Goal: Information Seeking & Learning: Learn about a topic

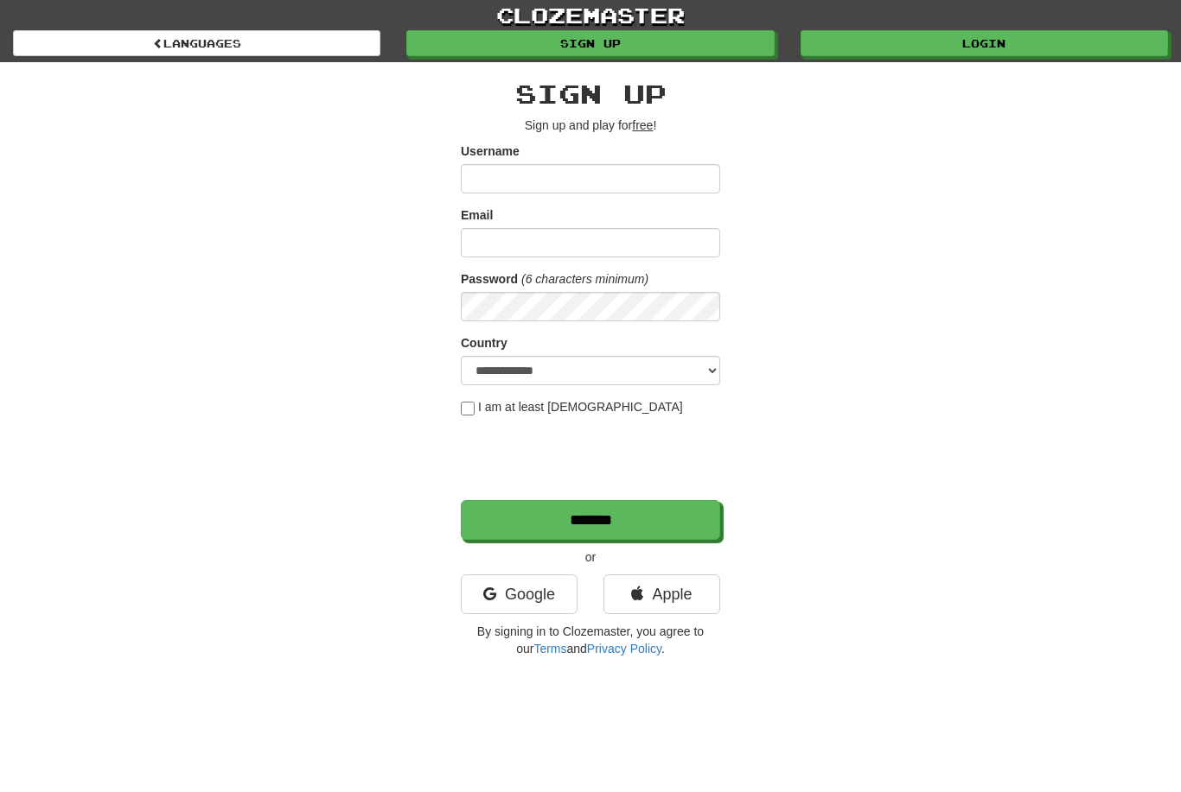
scroll to position [93, 0]
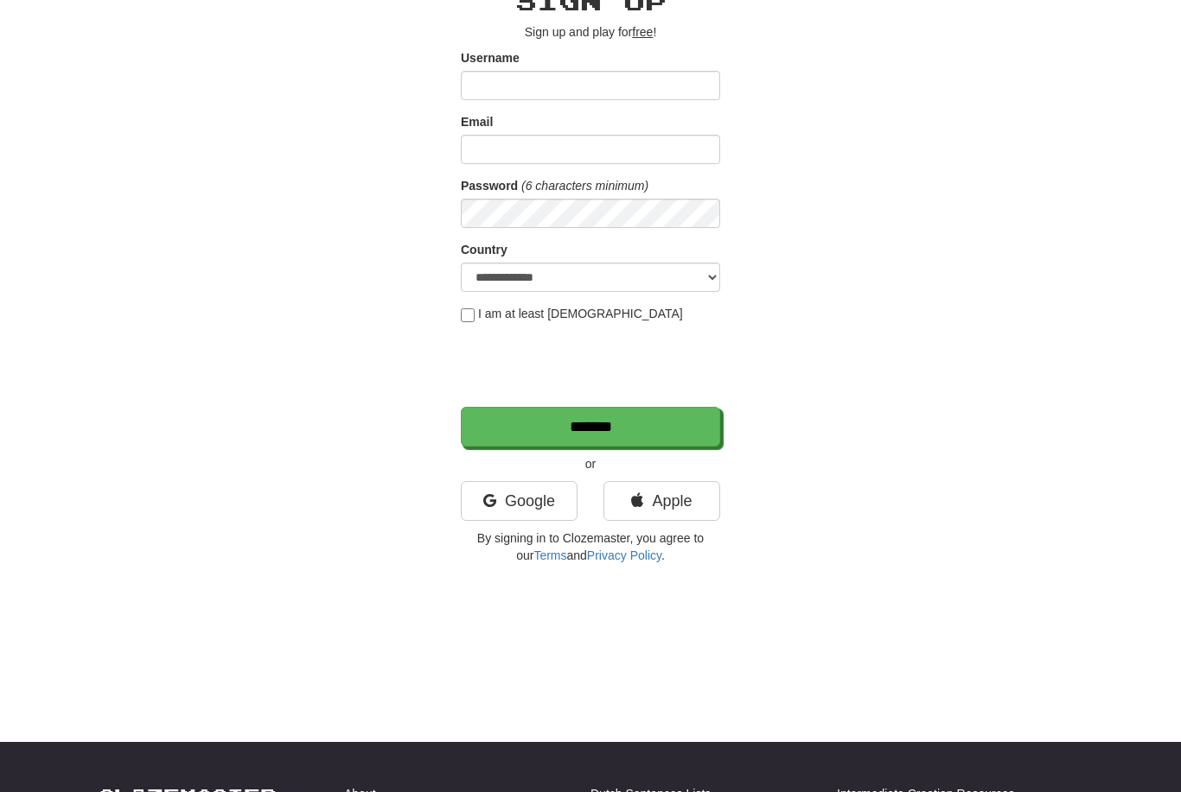
click at [538, 513] on link "Google" at bounding box center [519, 501] width 117 height 40
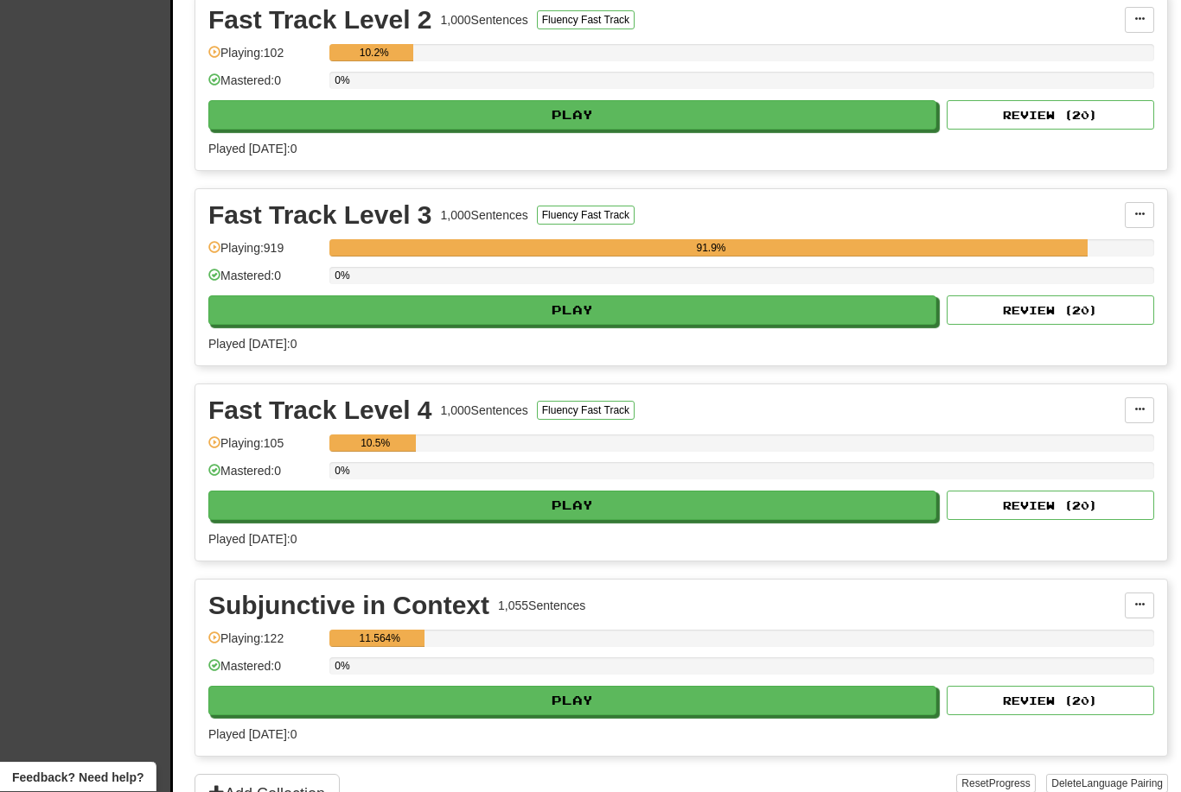
scroll to position [796, 0]
click at [809, 308] on button "Play" at bounding box center [572, 310] width 728 height 29
select select "**"
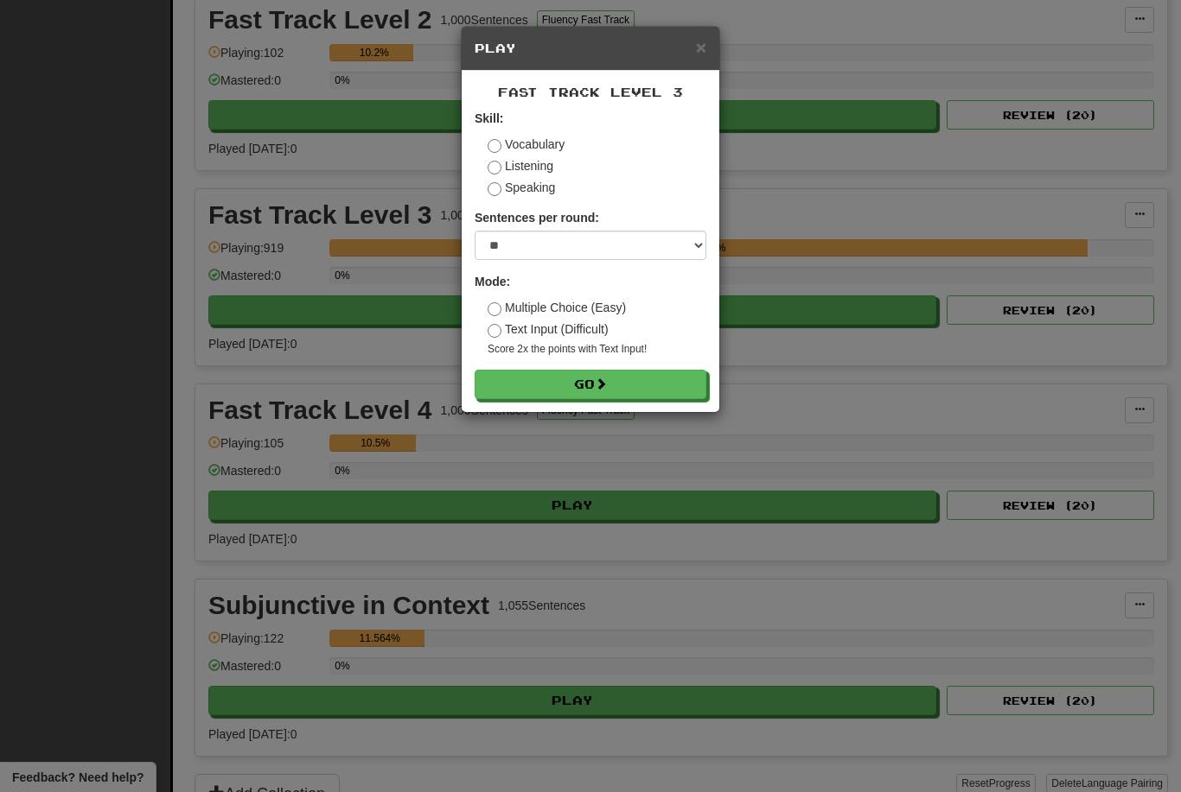
click at [689, 379] on button "Go" at bounding box center [590, 384] width 232 height 29
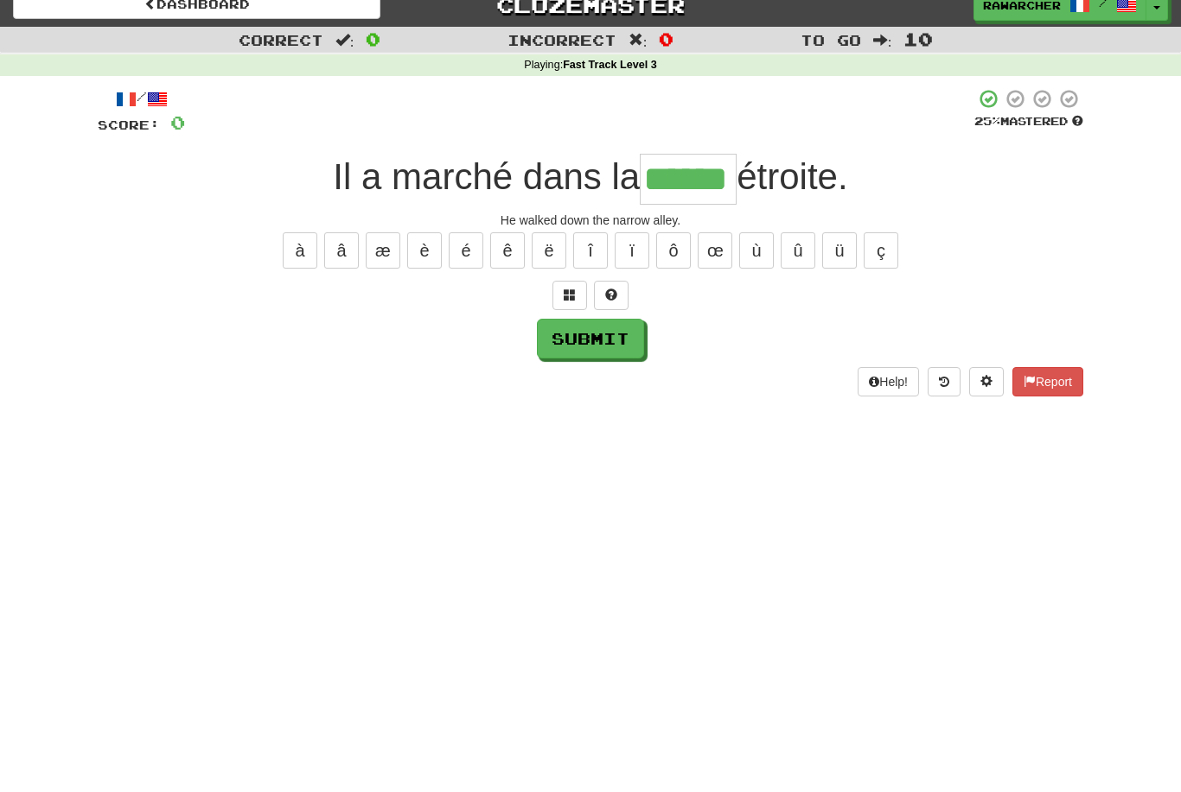
type input "******"
click at [628, 341] on button "Submit" at bounding box center [590, 356] width 107 height 40
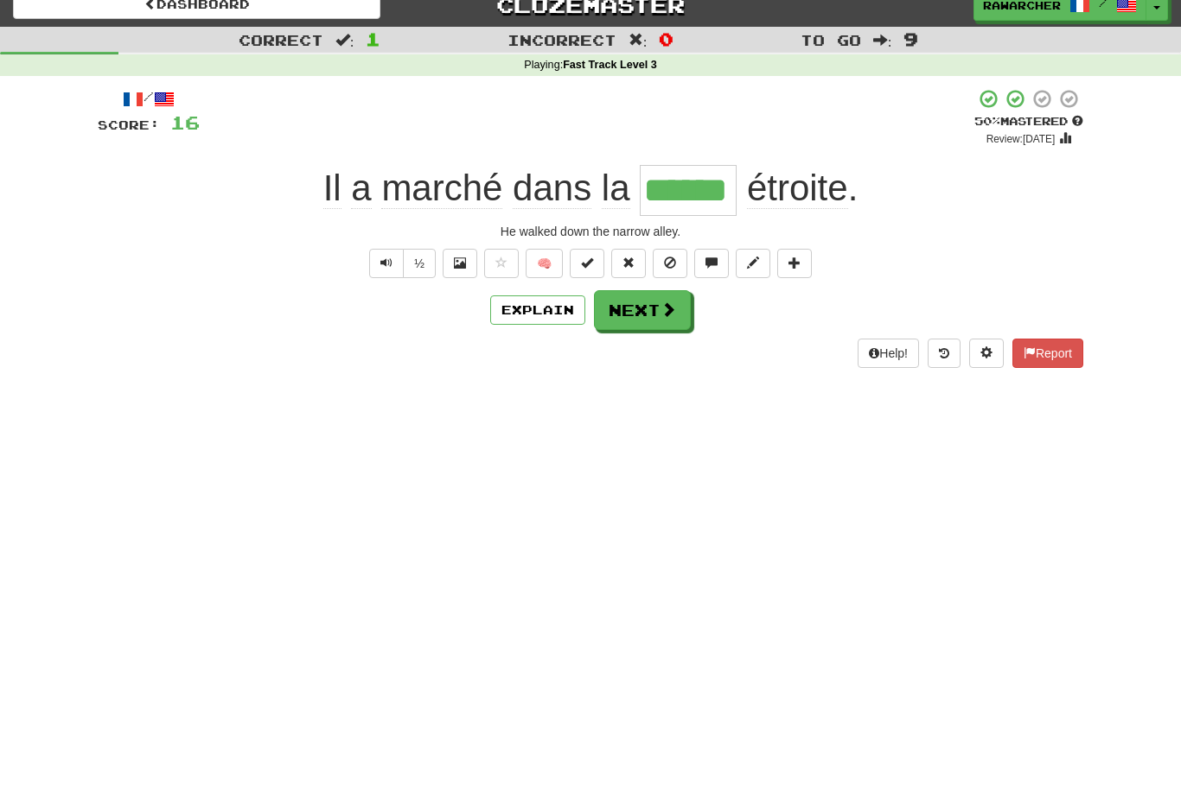
click at [385, 257] on span "Text-to-speech controls" at bounding box center [386, 263] width 12 height 12
click at [647, 312] on button "Next" at bounding box center [642, 310] width 97 height 40
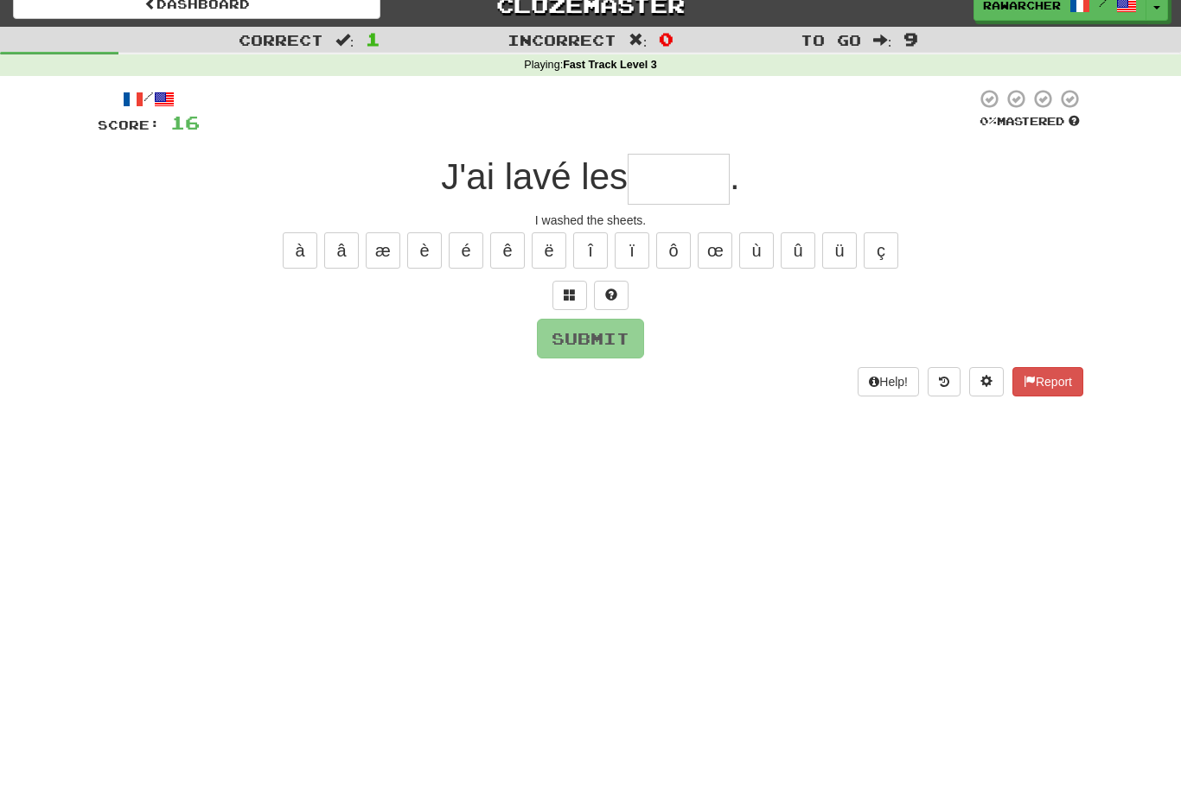
type input "*"
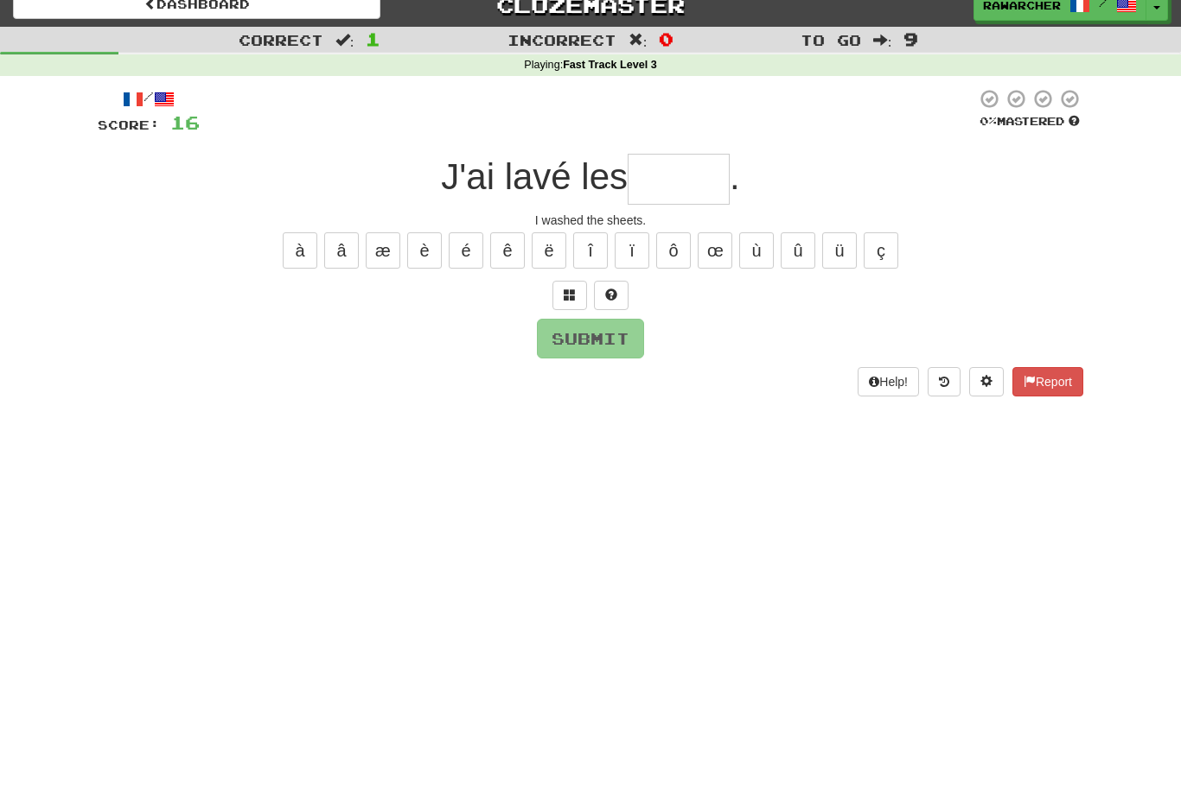
type input "*"
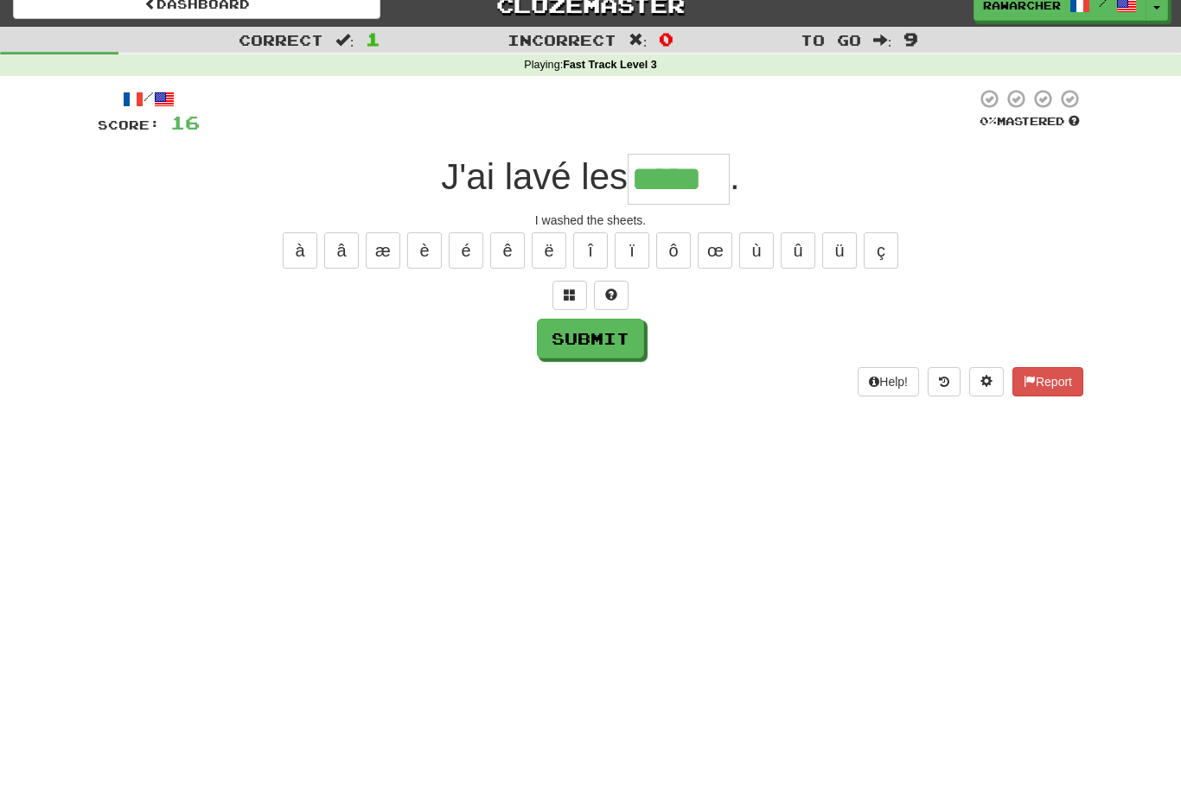
type input "*****"
click at [570, 347] on button "Submit" at bounding box center [590, 339] width 107 height 40
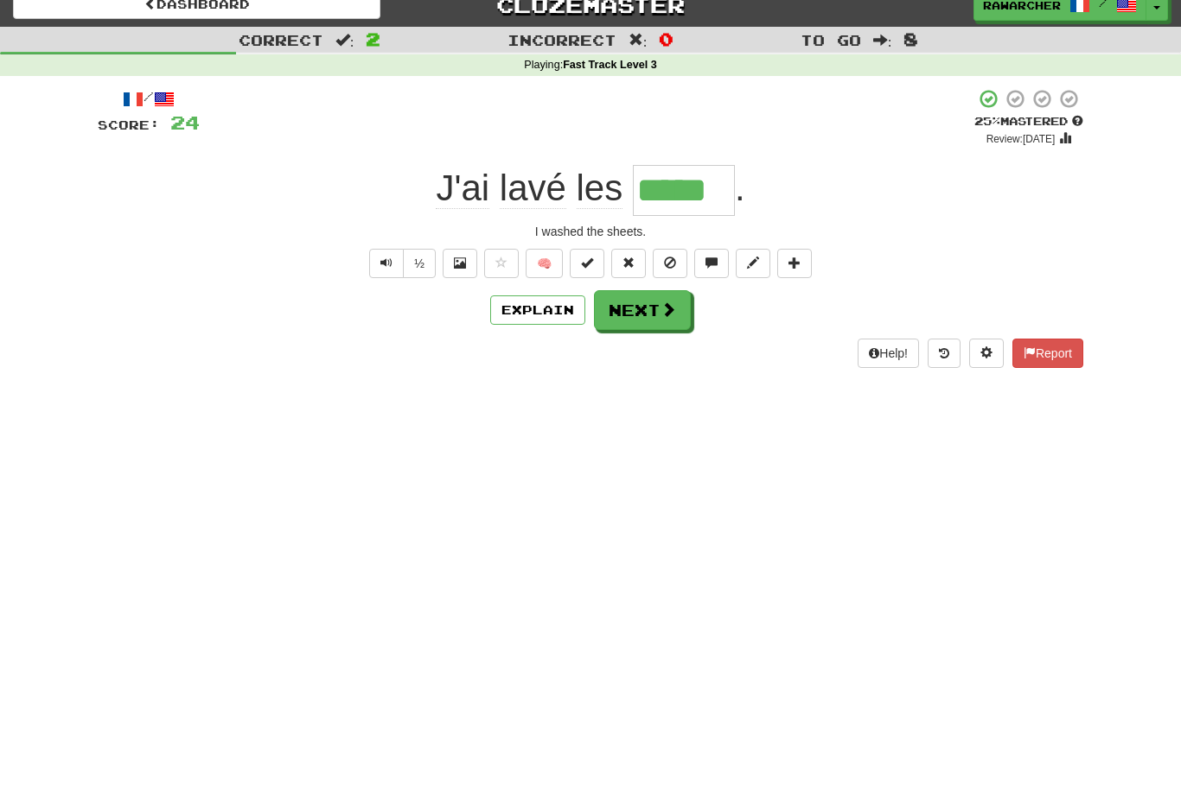
click at [637, 307] on button "Next" at bounding box center [642, 310] width 97 height 40
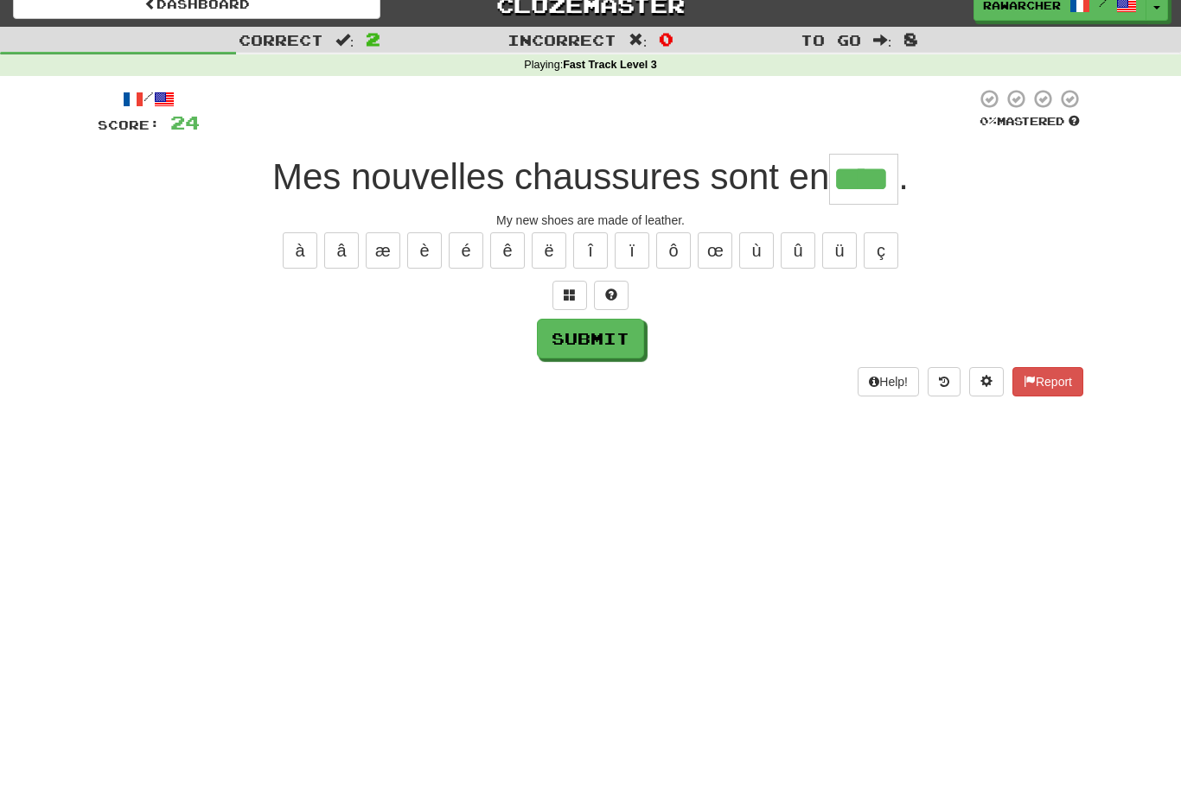
type input "****"
click at [584, 340] on button "Submit" at bounding box center [590, 339] width 107 height 40
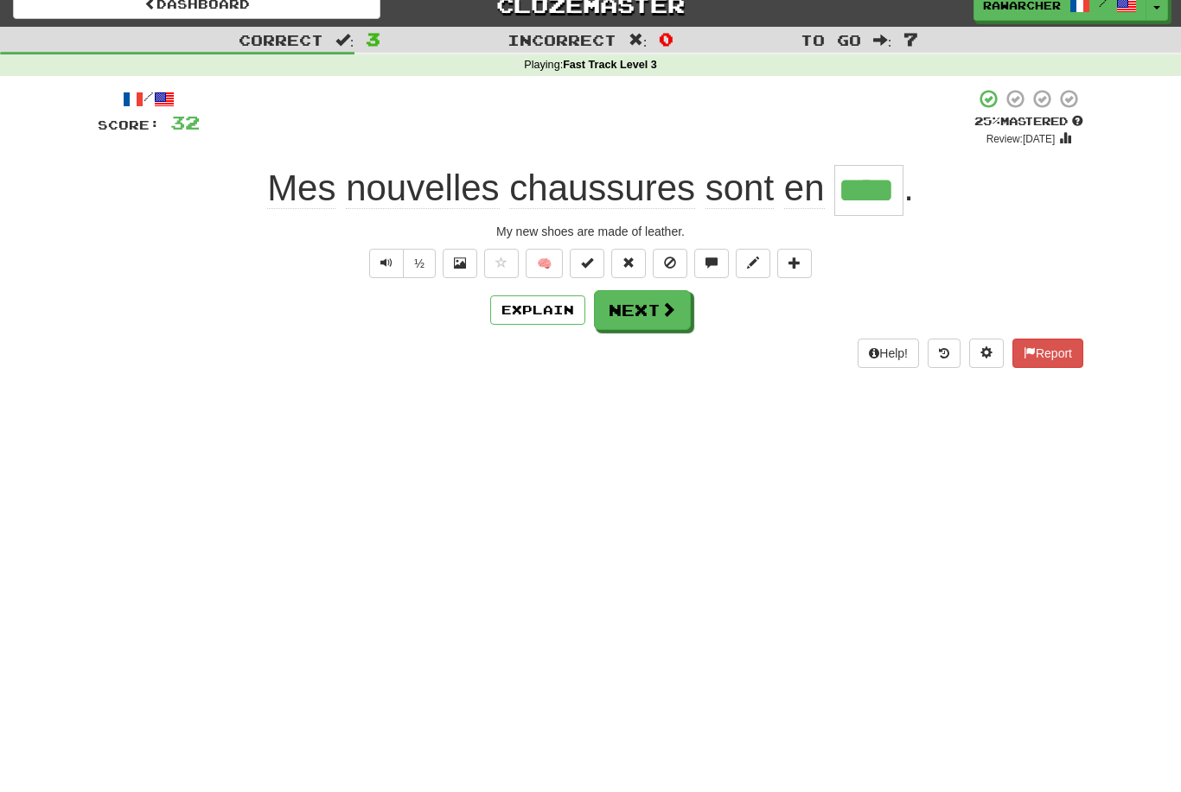
click at [640, 311] on button "Next" at bounding box center [642, 310] width 97 height 40
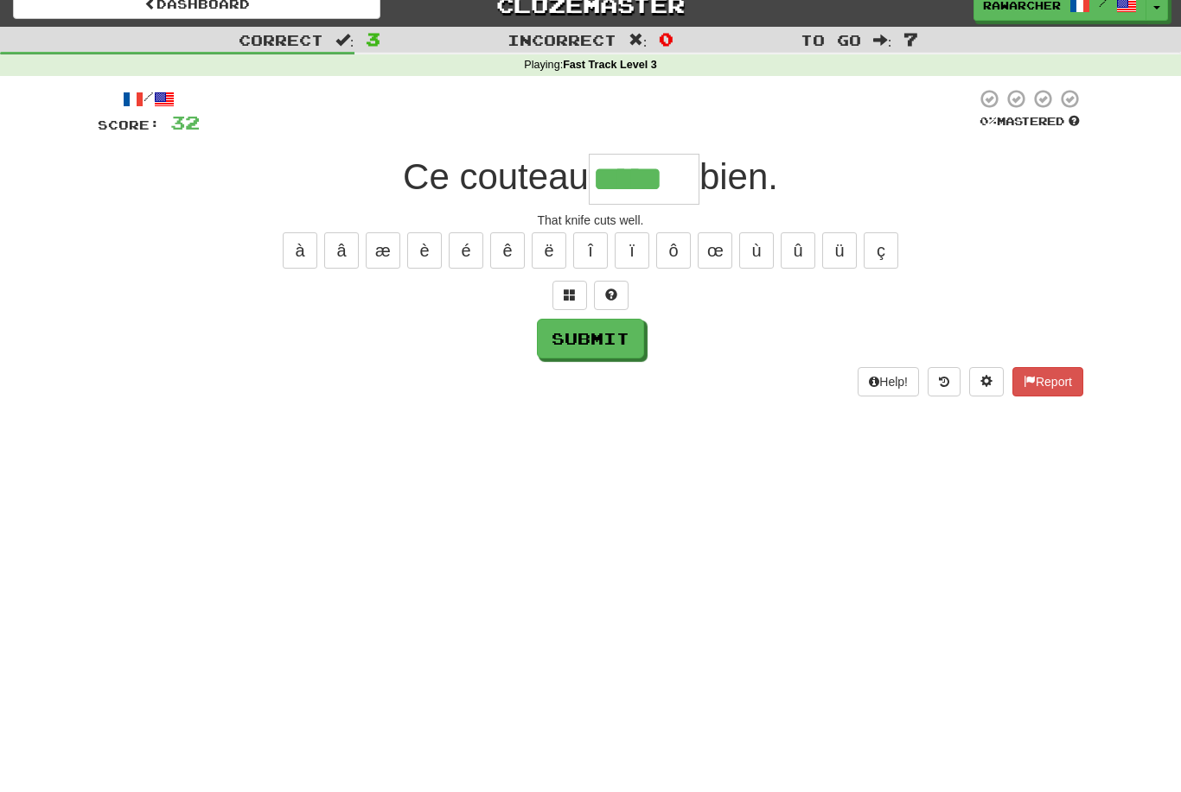
type input "*****"
click at [590, 329] on button "Submit" at bounding box center [590, 339] width 107 height 40
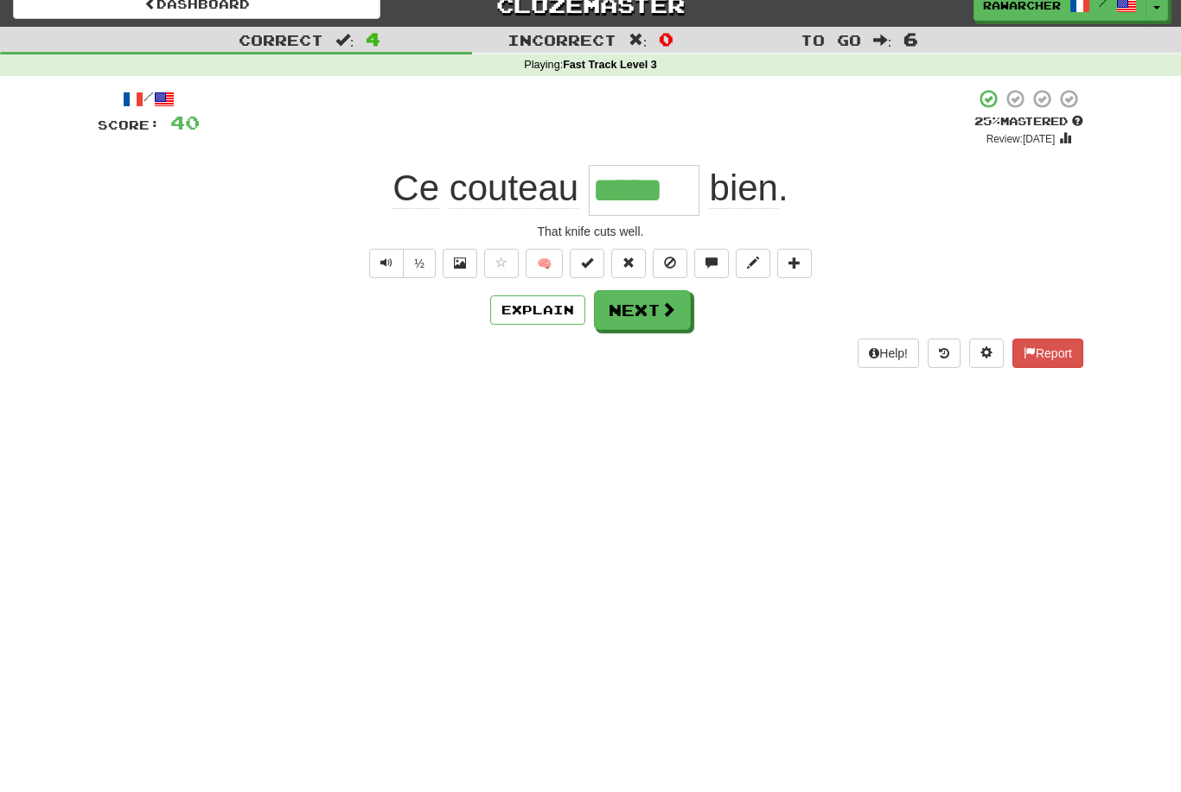
click at [660, 314] on span at bounding box center [668, 310] width 16 height 16
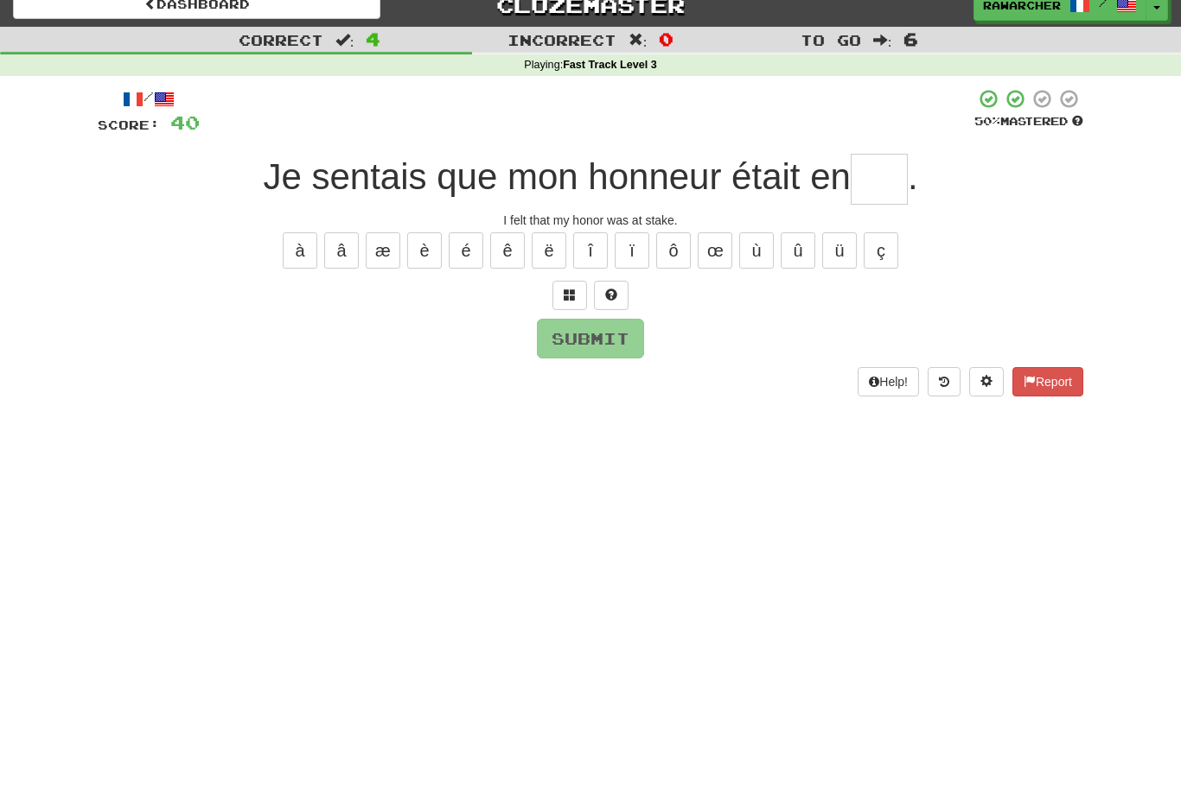
type input "*"
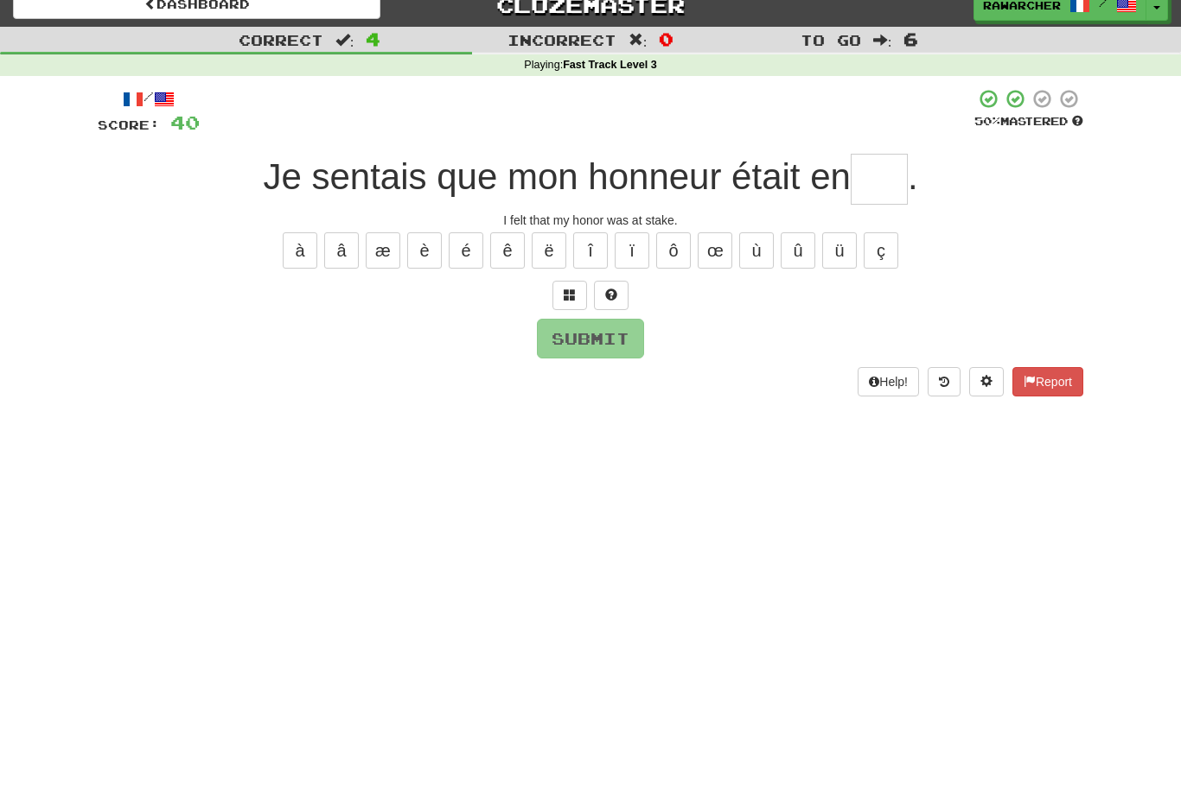
type input "*"
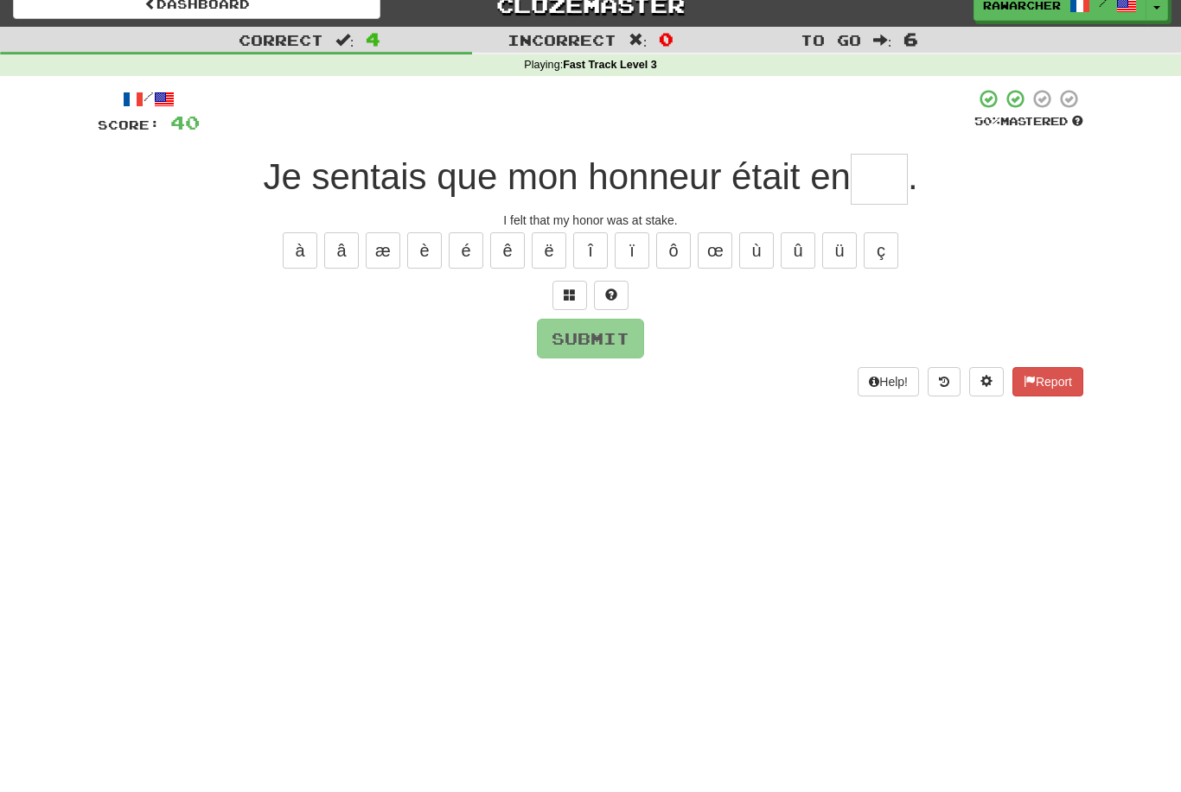
type input "*"
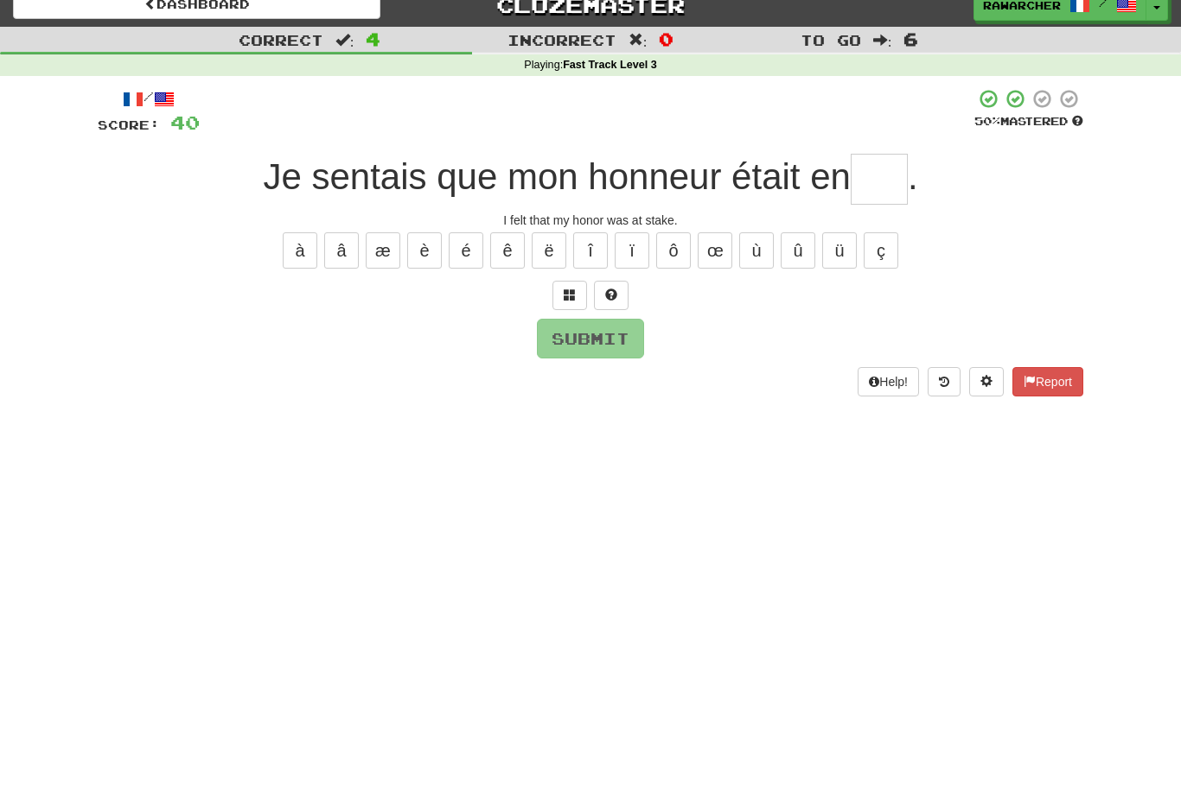
type input "*"
click at [458, 242] on button "é" at bounding box center [466, 250] width 35 height 36
type input "*"
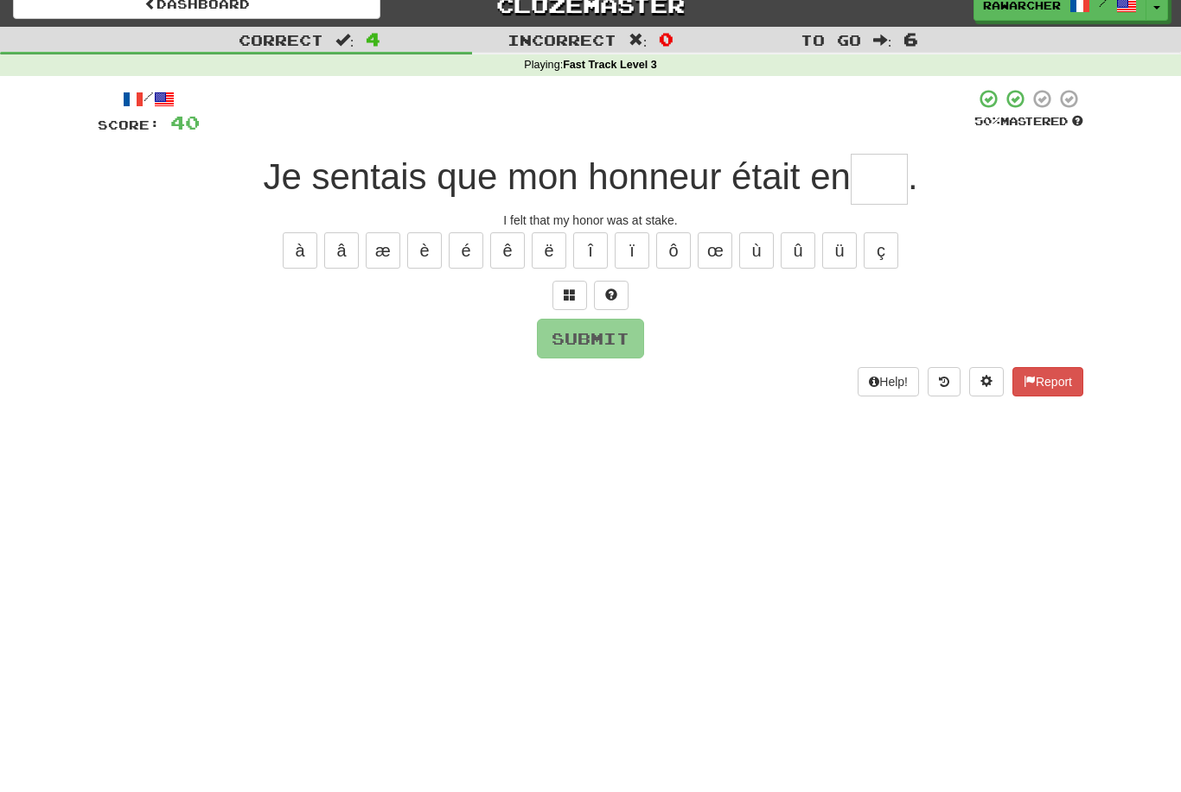
type input "*"
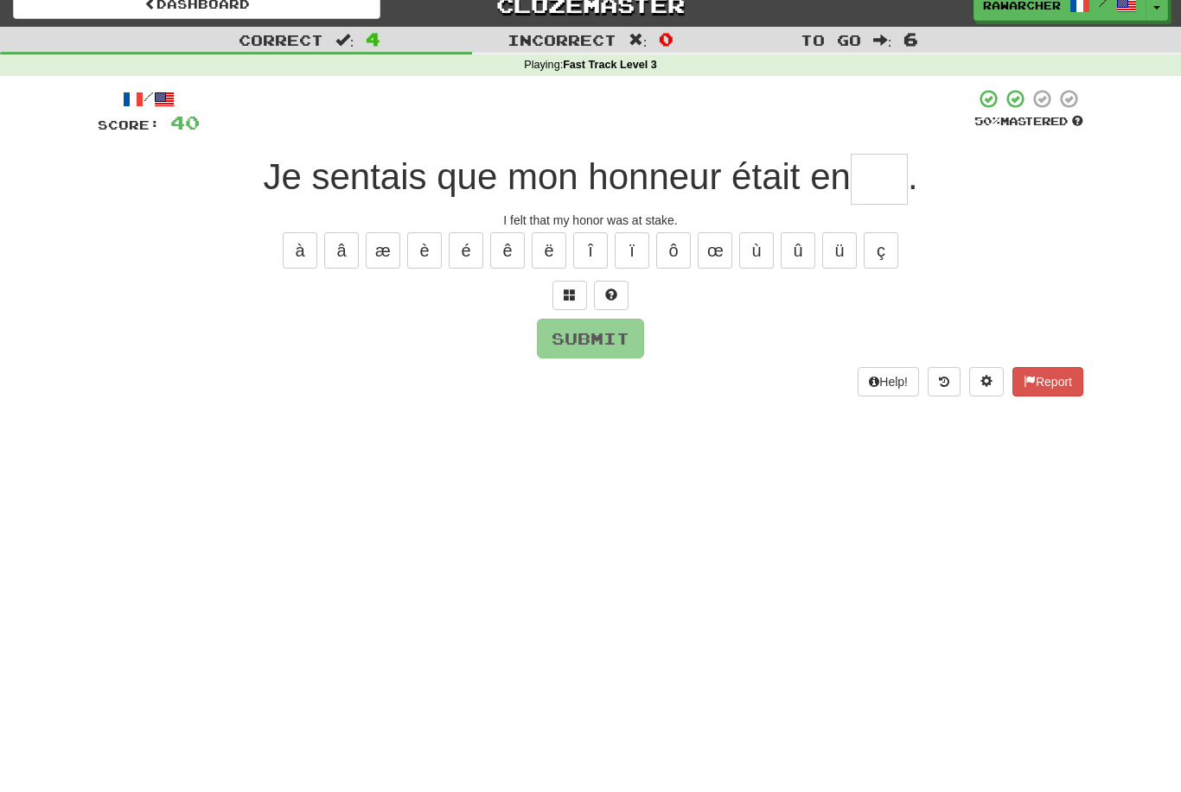
type input "*"
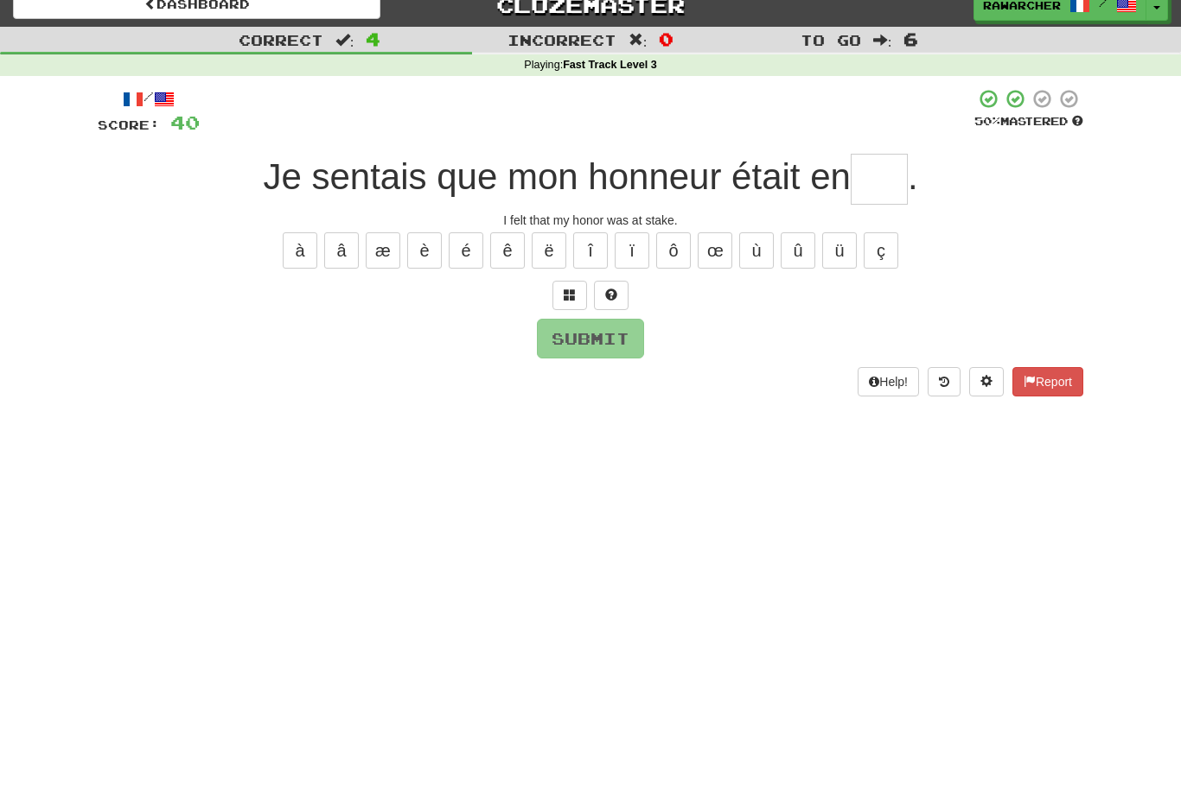
type input "*"
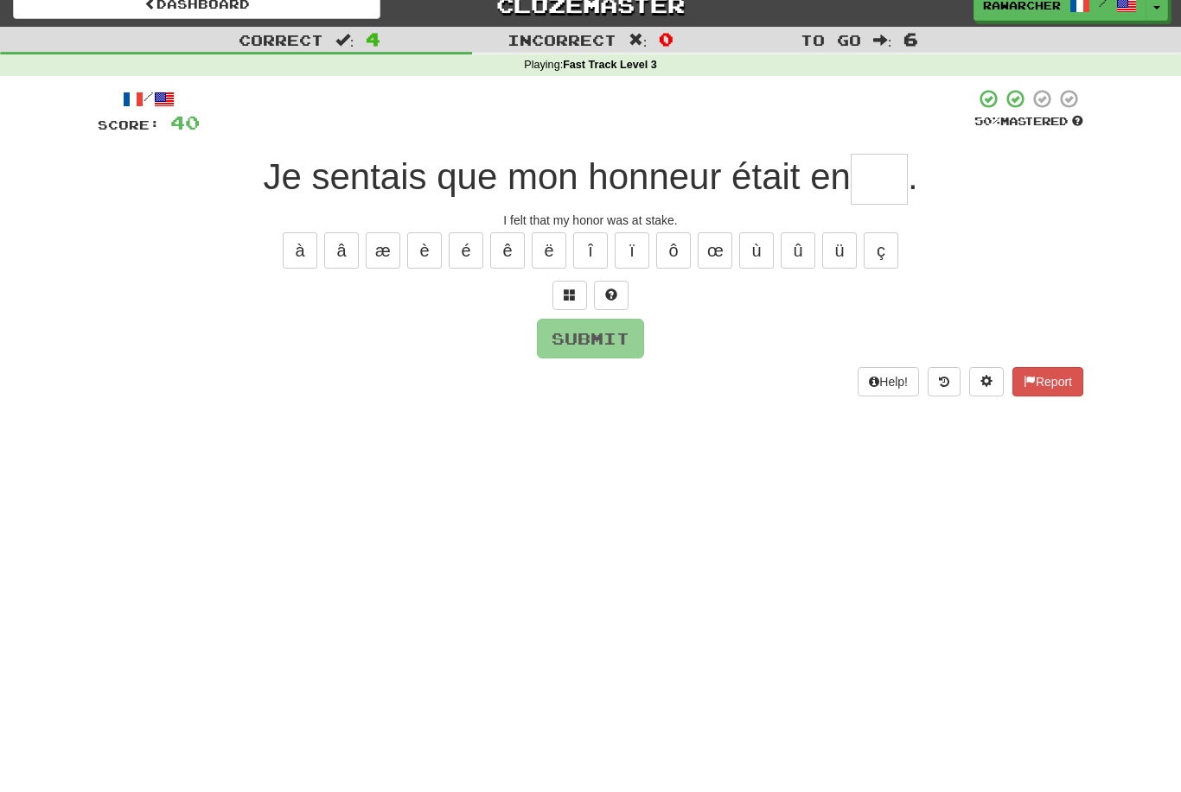
type input "*"
type input "***"
click at [627, 348] on button "Submit" at bounding box center [590, 339] width 107 height 40
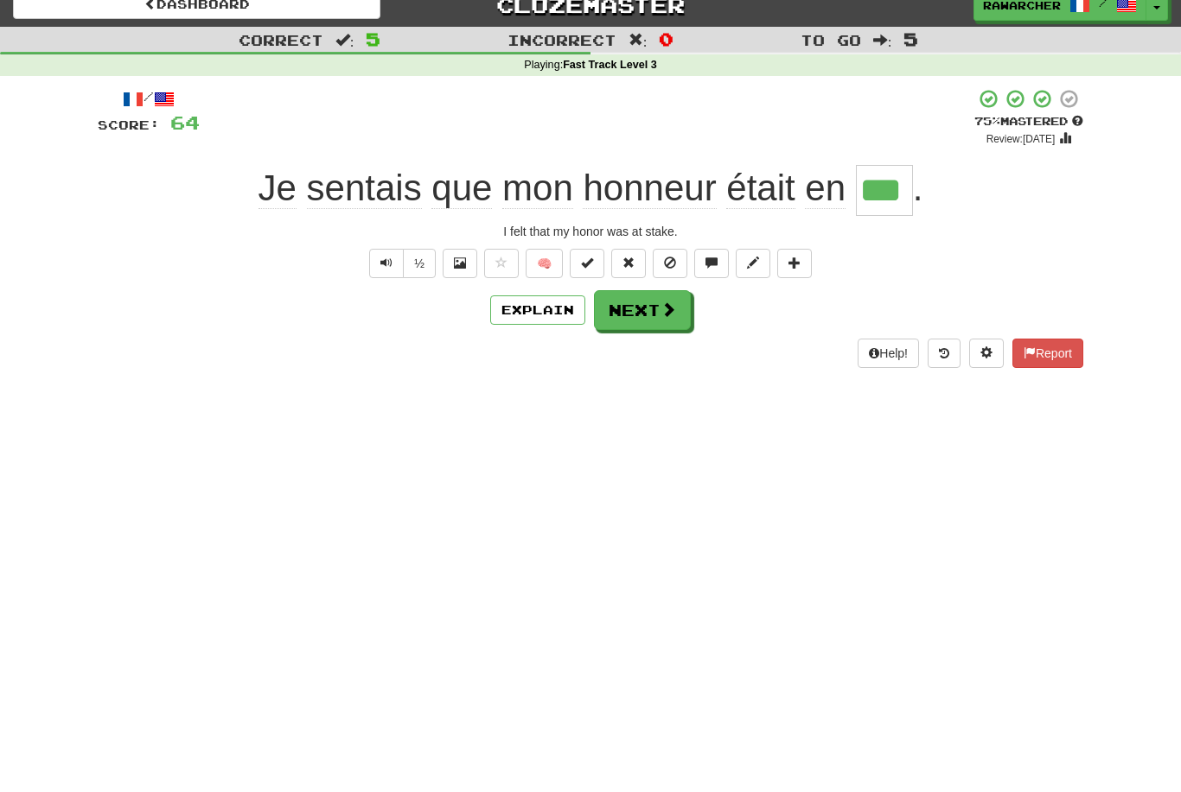
click at [631, 317] on button "Next" at bounding box center [642, 310] width 97 height 40
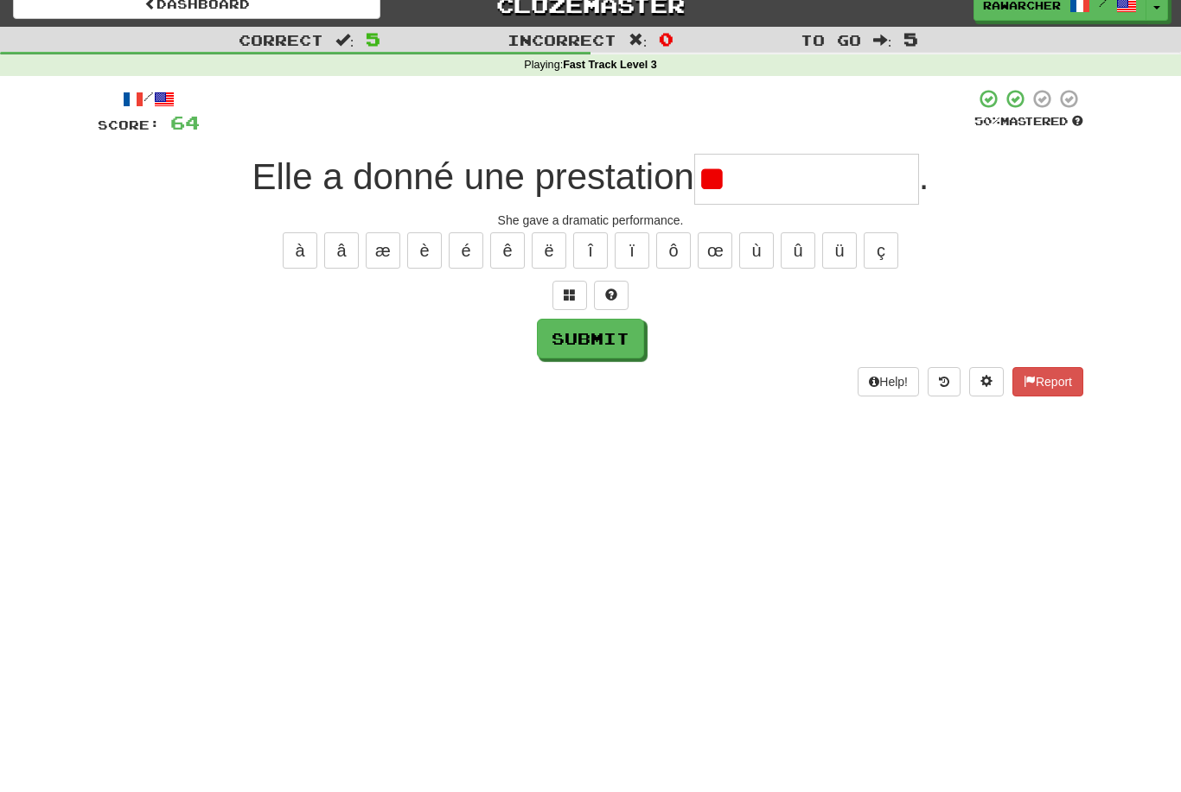
type input "*"
click at [466, 252] on button "é" at bounding box center [466, 250] width 35 height 36
type input "*"
type input "**********"
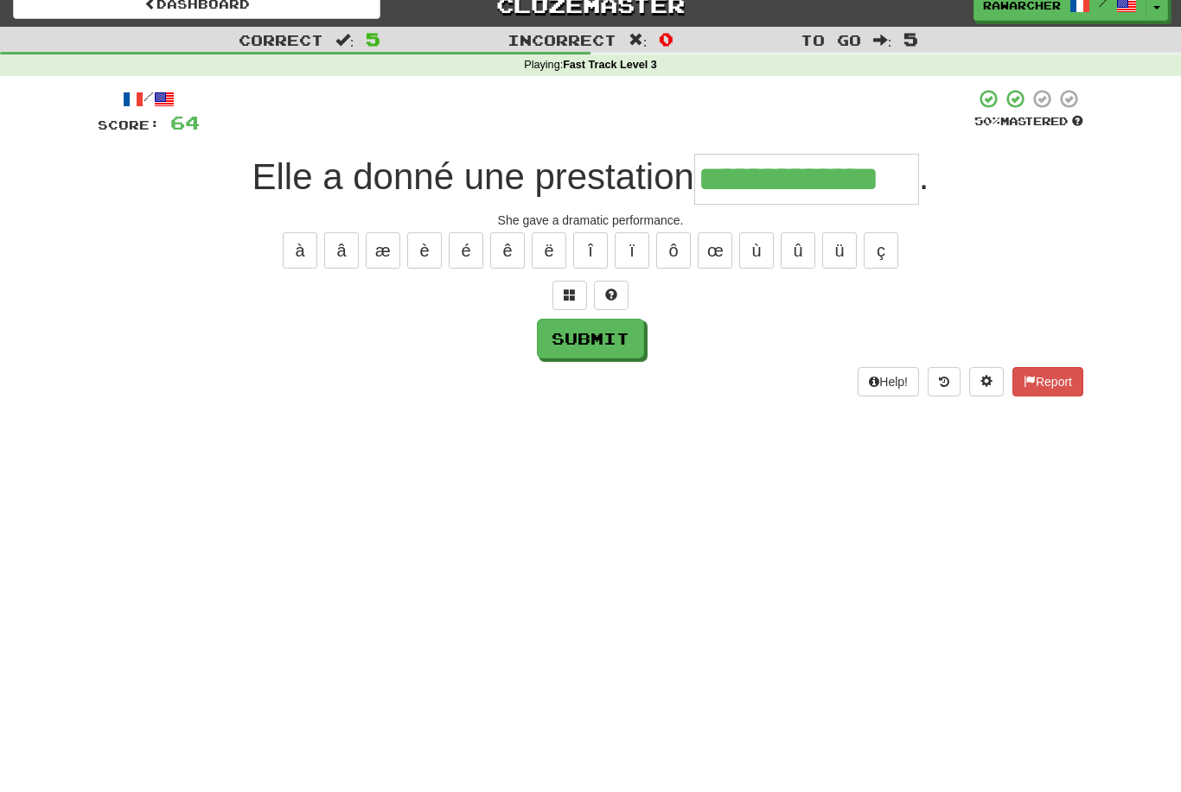
click at [620, 356] on button "Submit" at bounding box center [590, 339] width 107 height 40
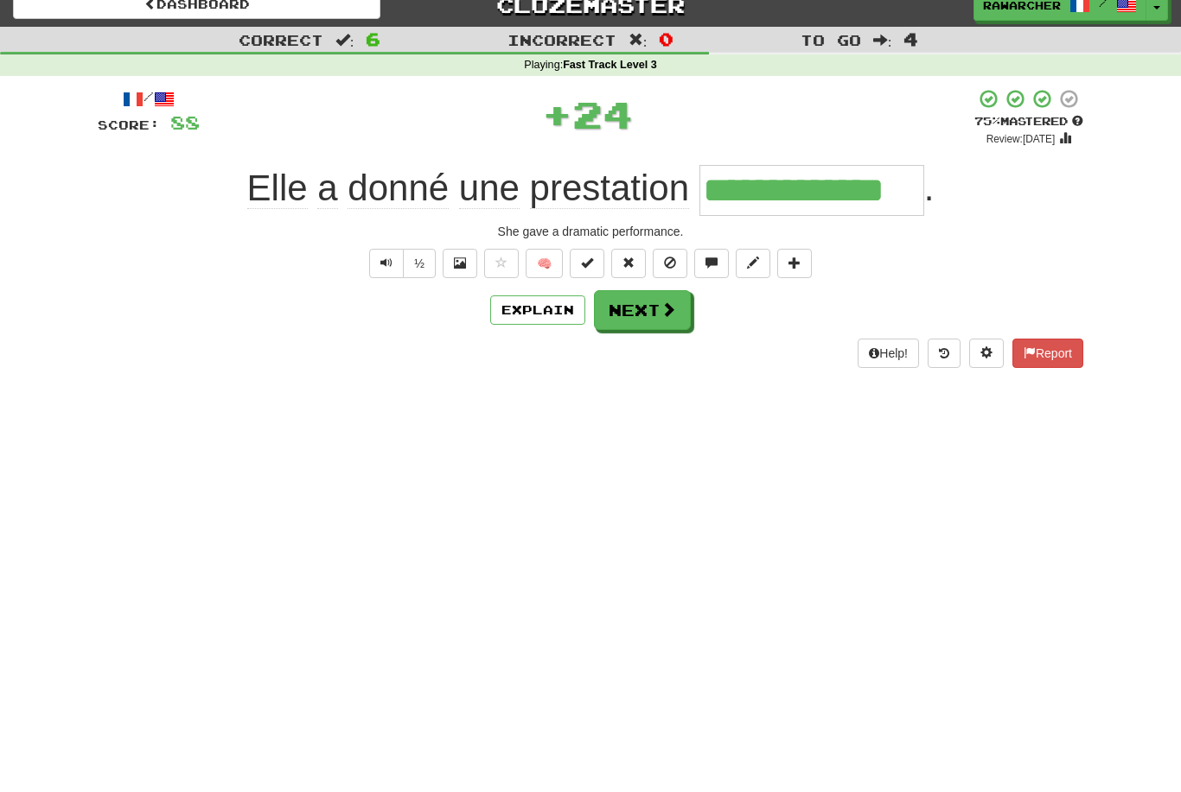
click at [674, 308] on span at bounding box center [668, 310] width 16 height 16
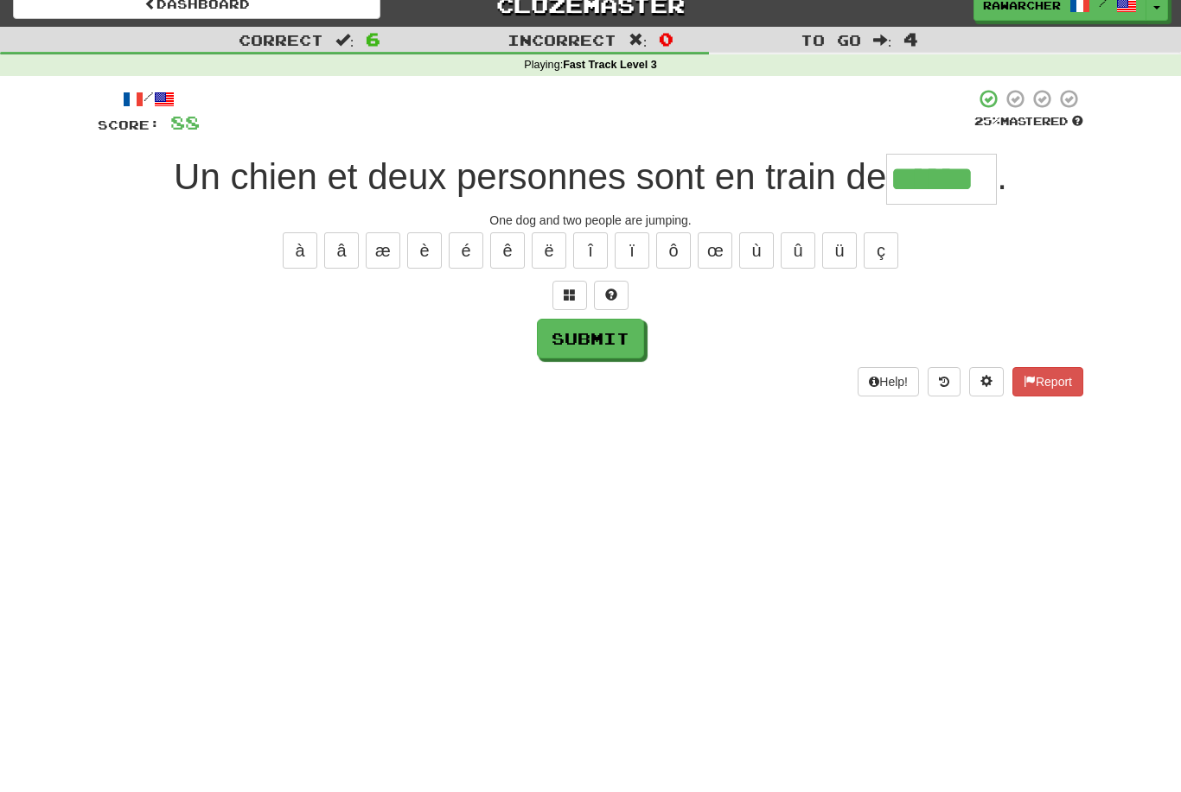
type input "******"
click at [623, 335] on button "Submit" at bounding box center [590, 339] width 107 height 40
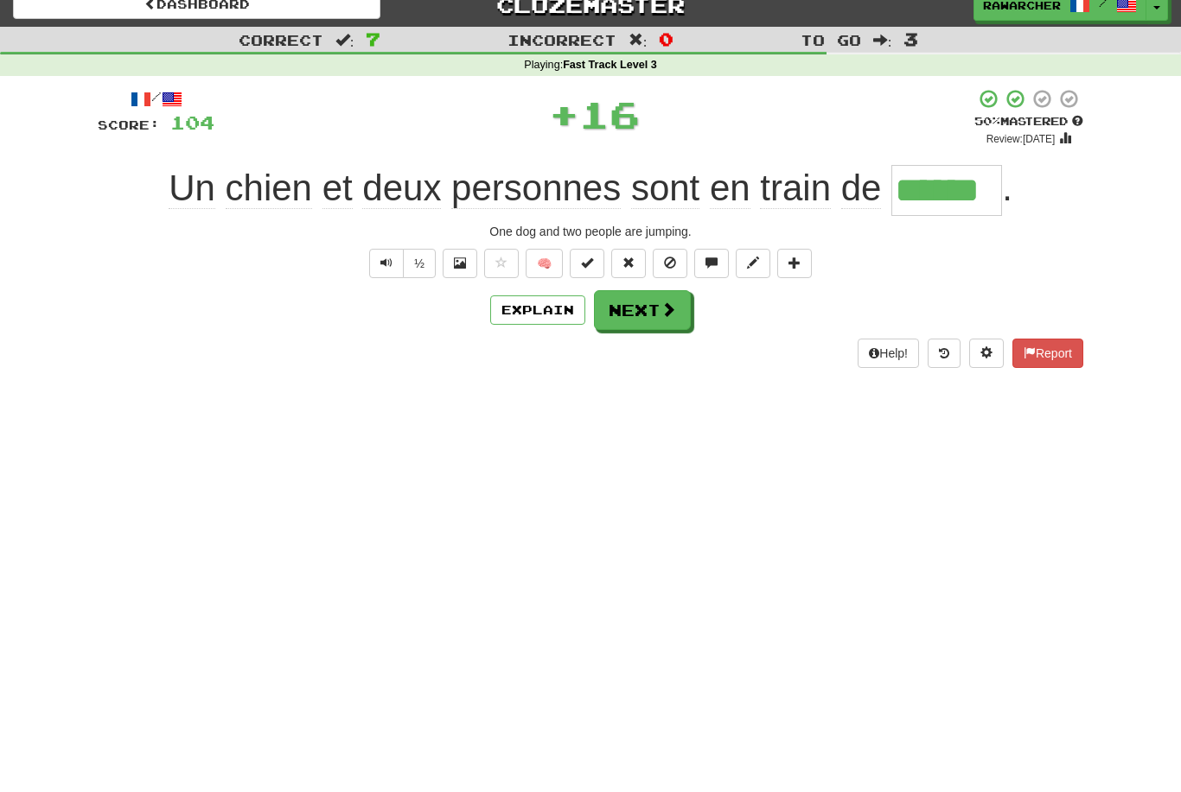
click at [671, 306] on span at bounding box center [668, 310] width 16 height 16
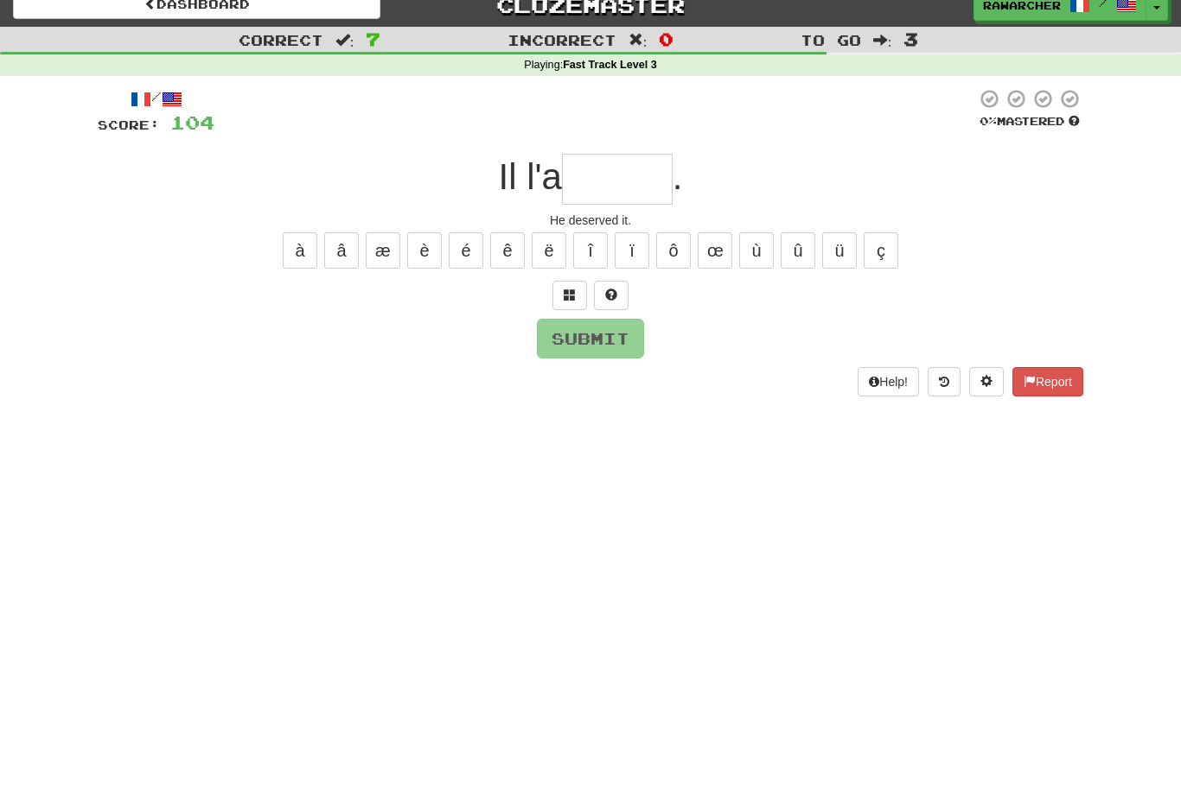
type input "*"
click at [625, 355] on button "Submit" at bounding box center [590, 339] width 107 height 40
type input "******"
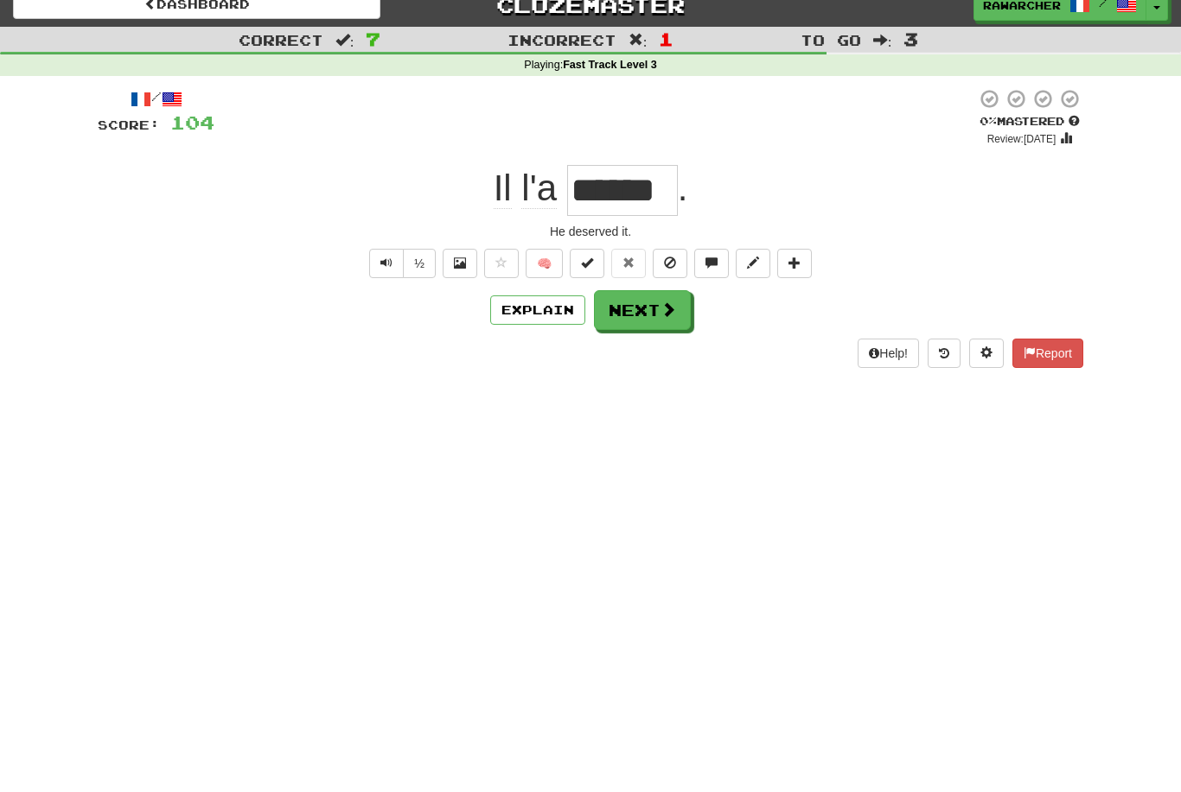
click at [661, 312] on span at bounding box center [668, 310] width 16 height 16
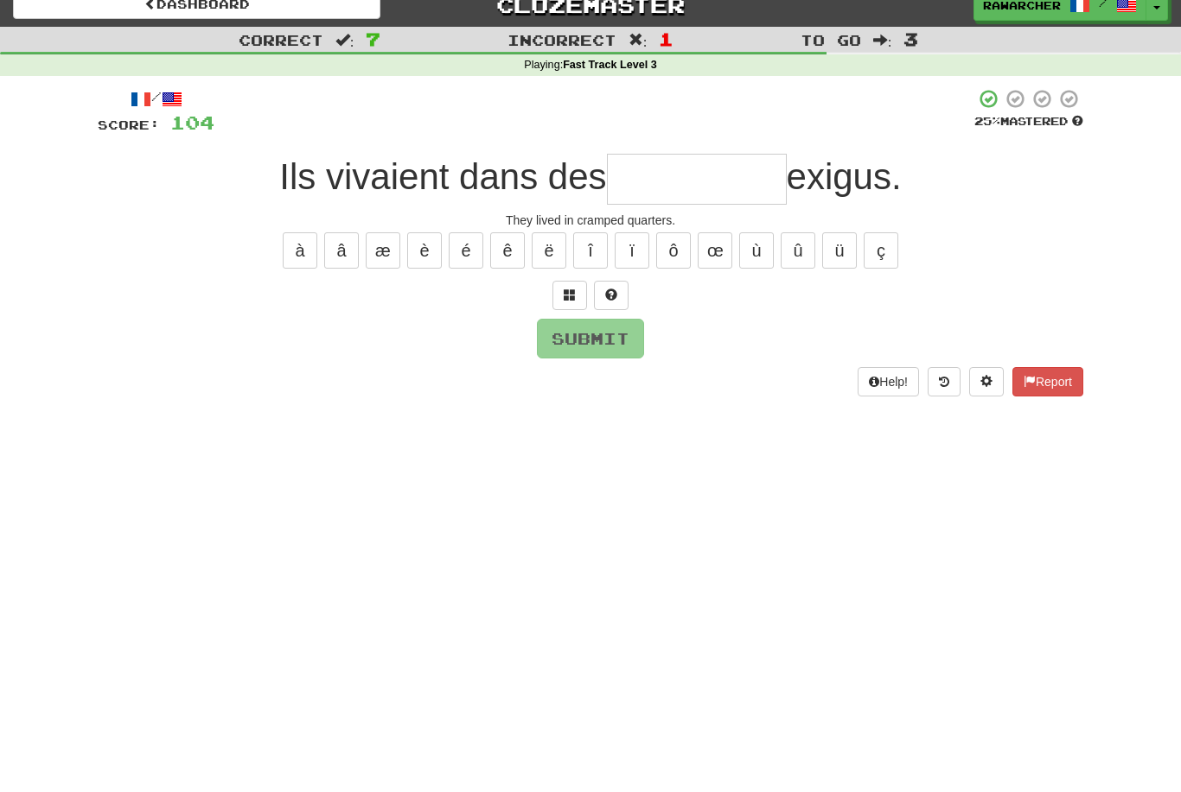
type input "*"
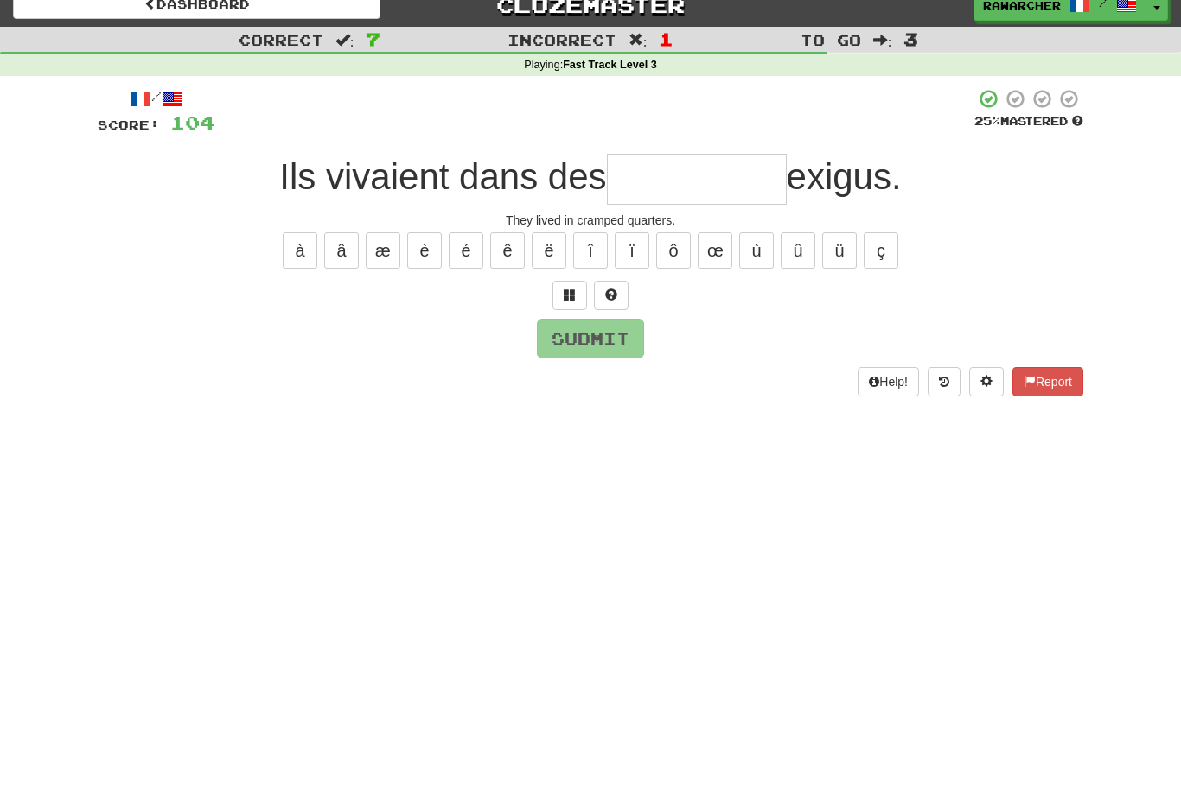
type input "*"
type input "*********"
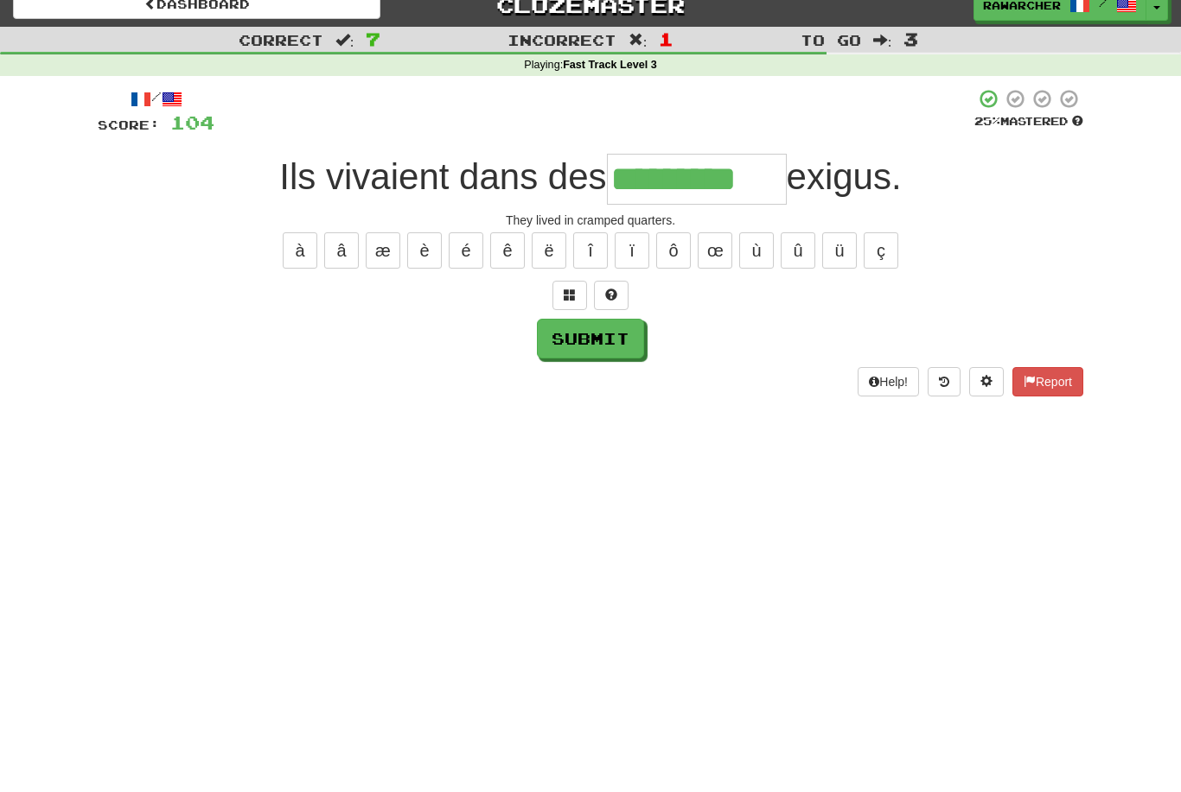
click at [624, 360] on div "/ Score: 104 25 % Mastered Ils vivaient dans des ********* exigus. They lived i…" at bounding box center [590, 242] width 985 height 308
click at [621, 337] on button "Submit" at bounding box center [590, 339] width 107 height 40
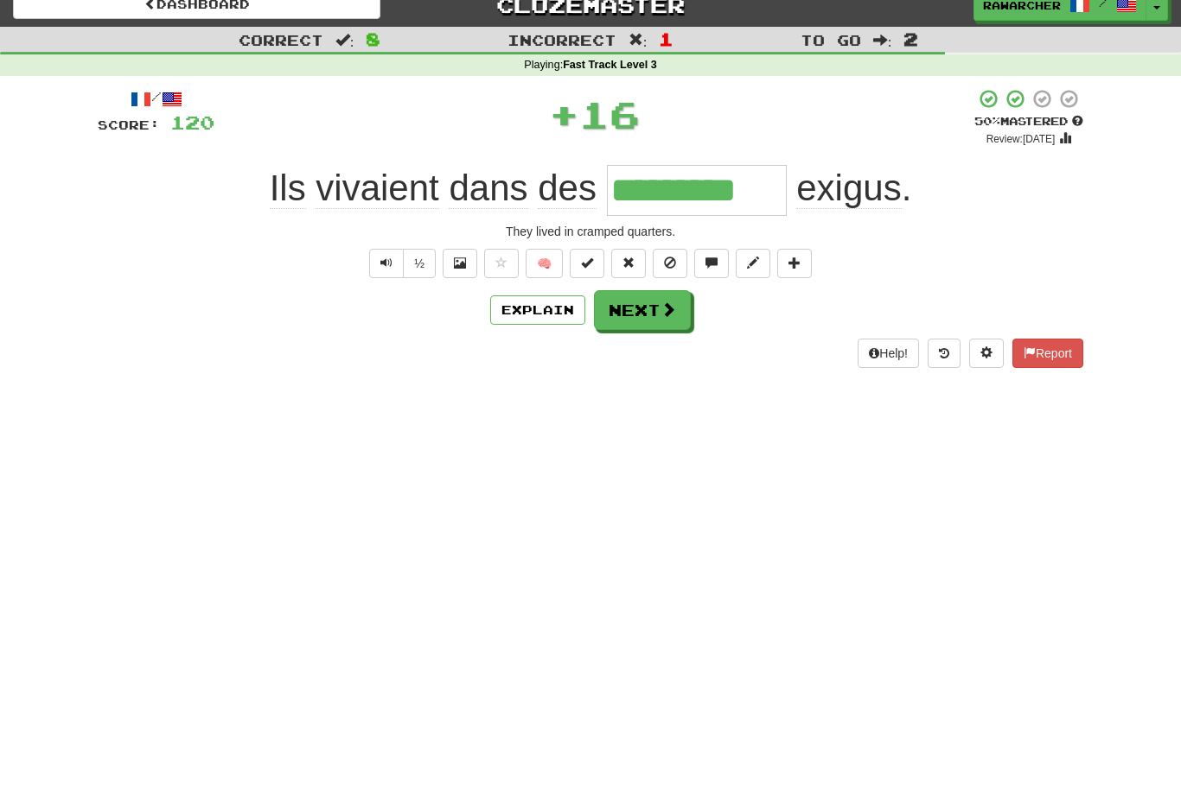
click at [658, 306] on button "Next" at bounding box center [642, 310] width 97 height 40
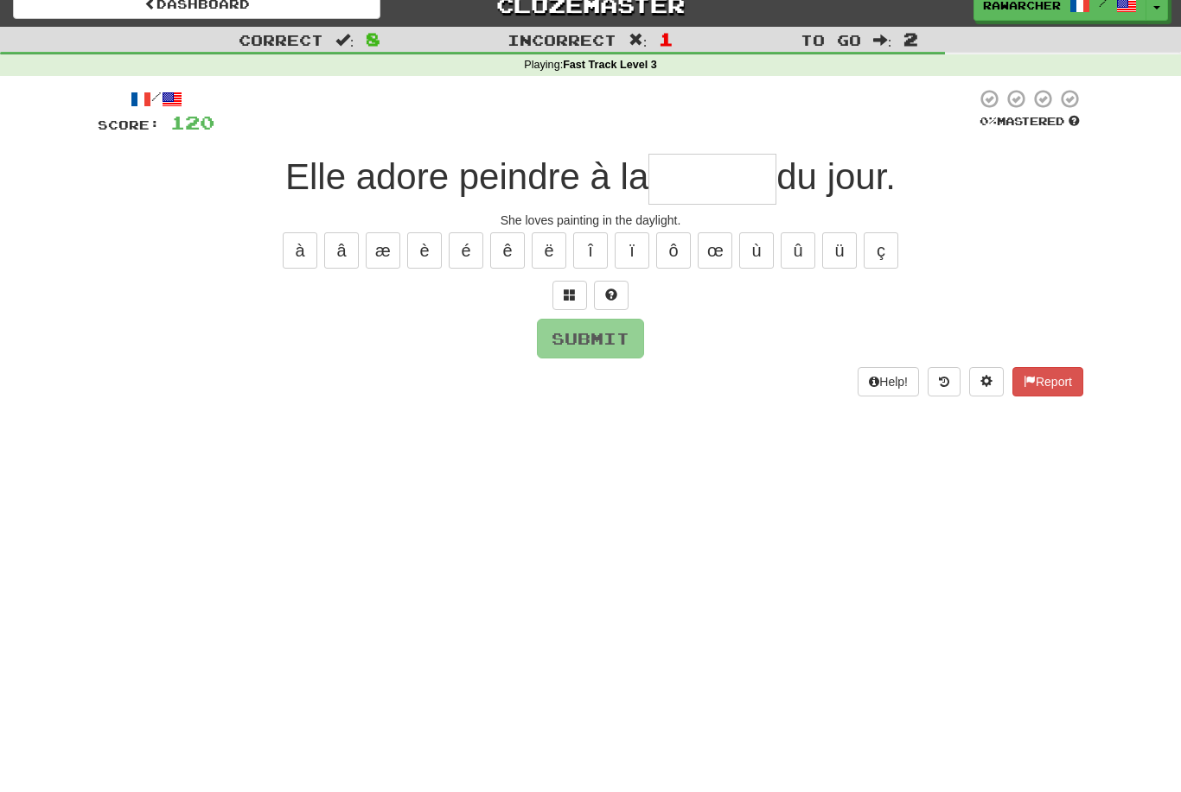
type input "*"
click at [419, 270] on div "à â æ è é ê ë î ï ô œ ù û ü ç" at bounding box center [590, 250] width 985 height 43
click at [458, 255] on button "é" at bounding box center [466, 250] width 35 height 36
click at [413, 249] on button "è" at bounding box center [424, 250] width 35 height 36
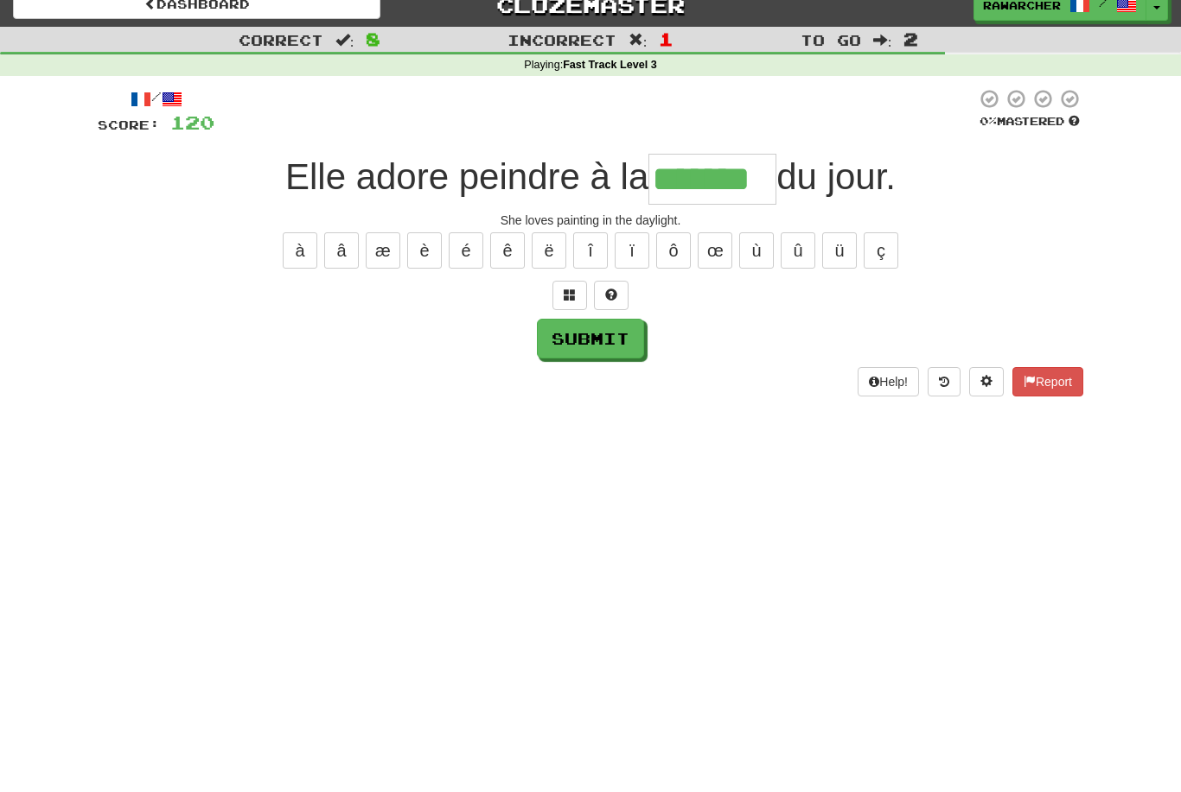
type input "*******"
click at [627, 333] on button "Submit" at bounding box center [590, 339] width 107 height 40
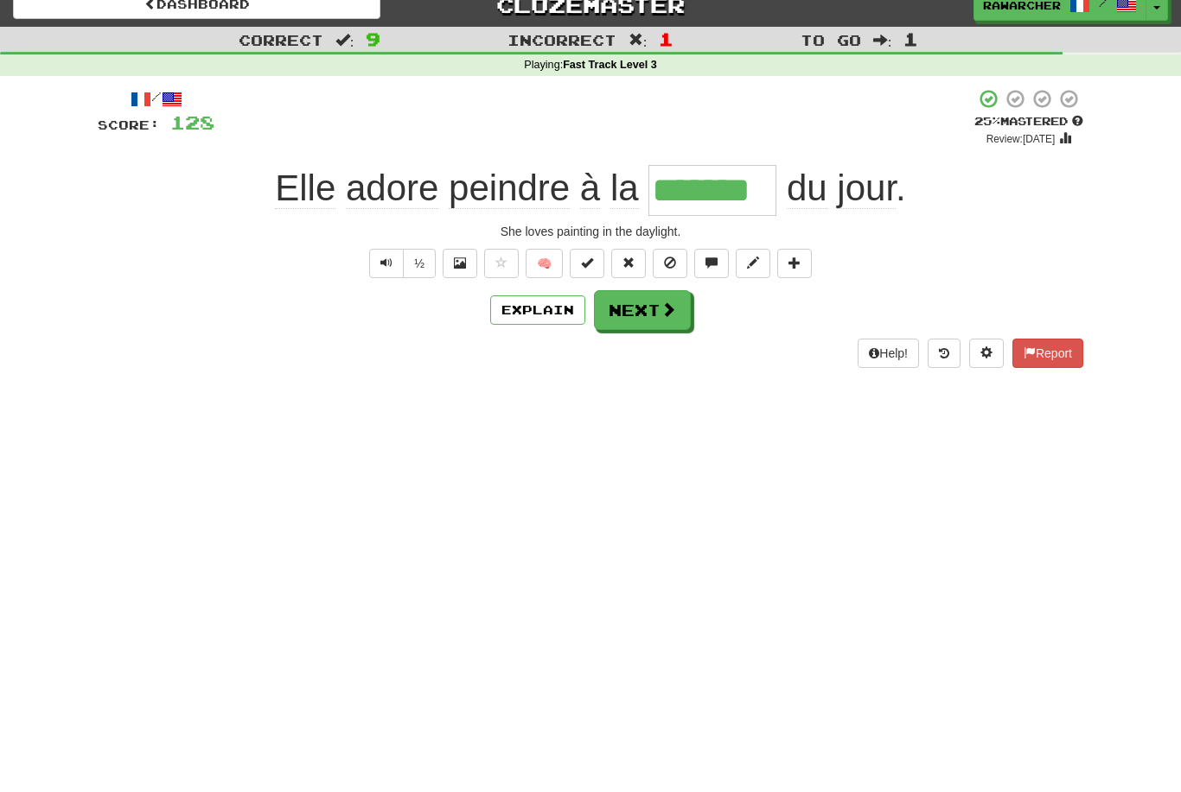
click at [664, 311] on span at bounding box center [668, 310] width 16 height 16
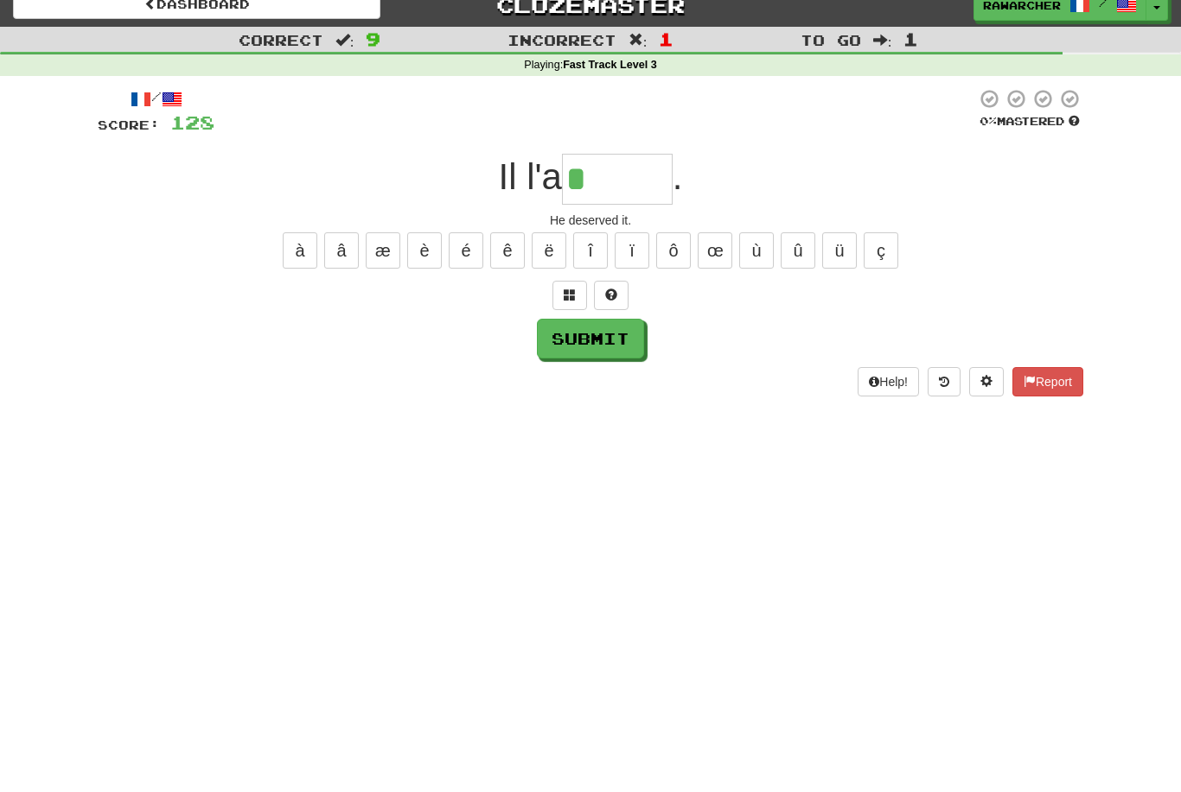
click at [465, 247] on button "é" at bounding box center [466, 250] width 35 height 36
click at [451, 249] on button "é" at bounding box center [466, 250] width 35 height 36
type input "******"
click at [627, 329] on button "Submit" at bounding box center [590, 339] width 107 height 40
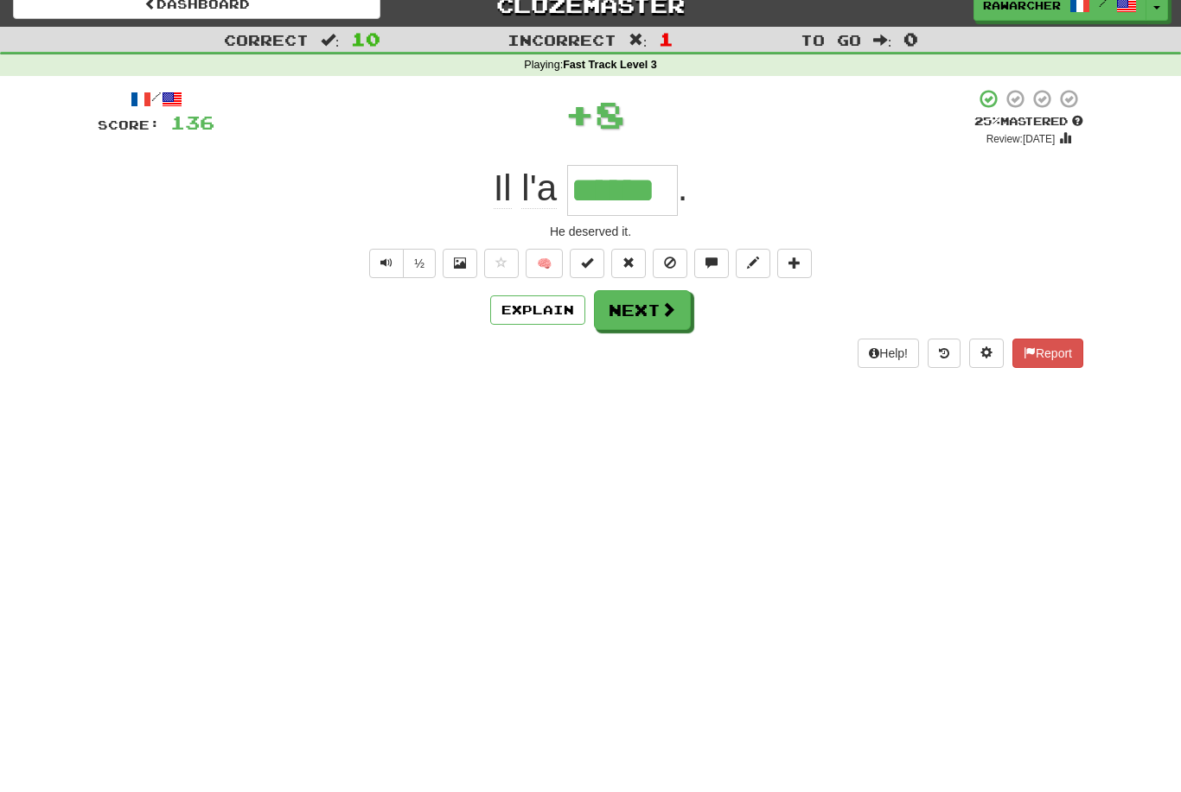
click at [666, 313] on span at bounding box center [668, 310] width 16 height 16
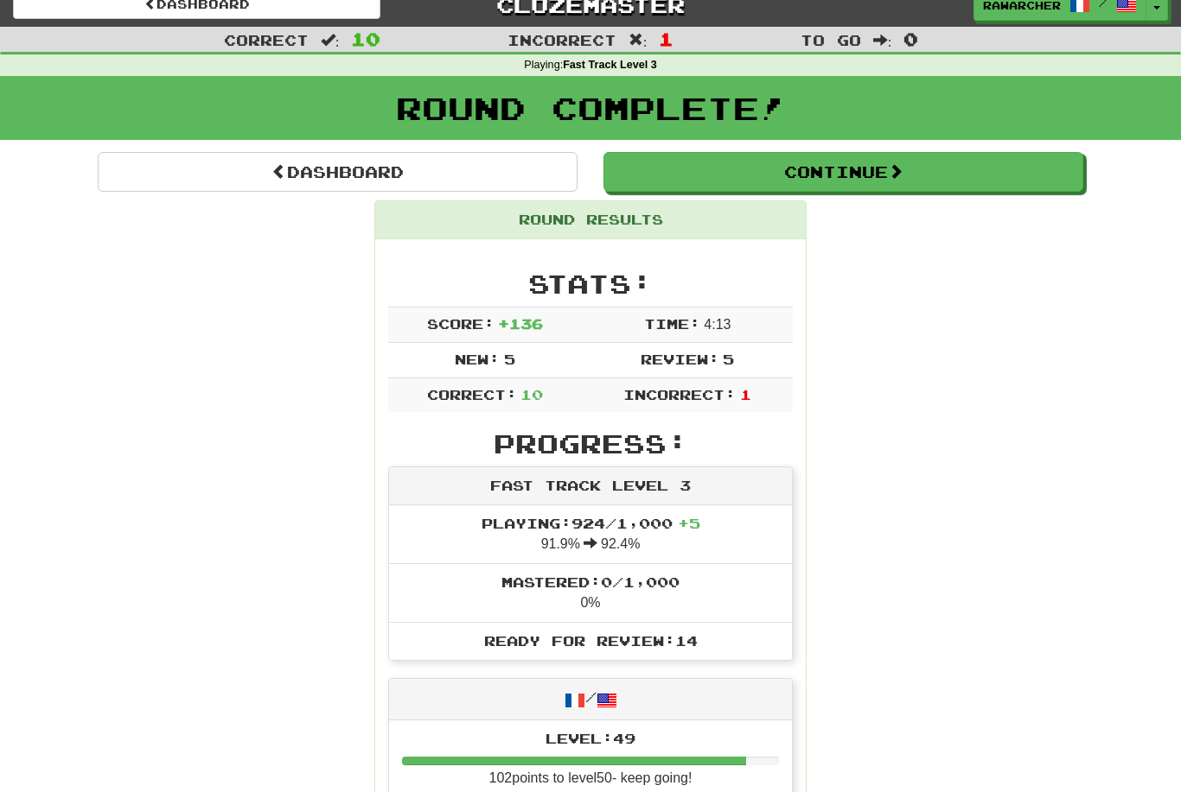
scroll to position [0, 0]
